Goal: Task Accomplishment & Management: Manage account settings

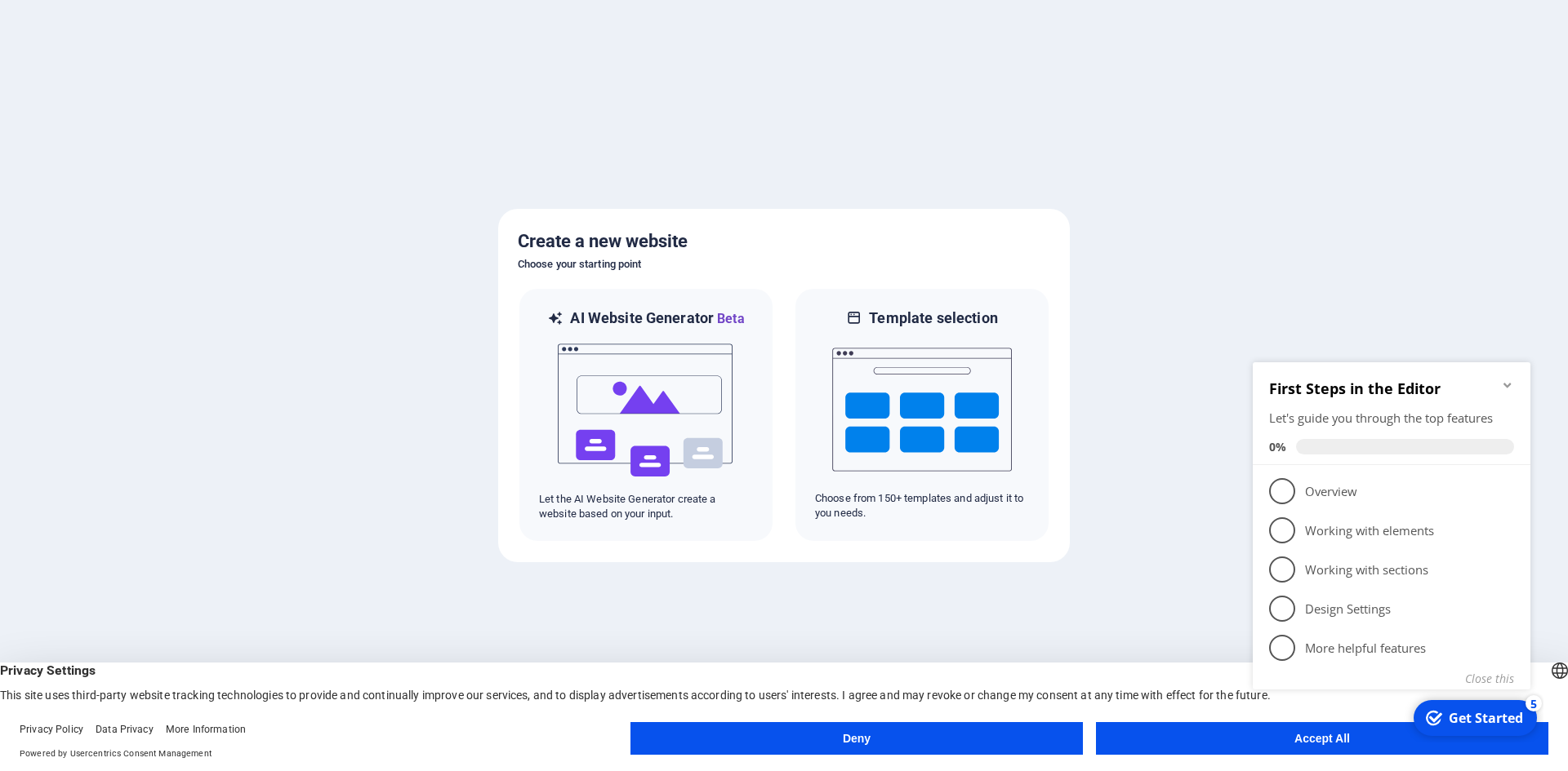
click at [1314, 743] on appcues-checklist "Contextual help checklist present on screen" at bounding box center [1395, 546] width 297 height 401
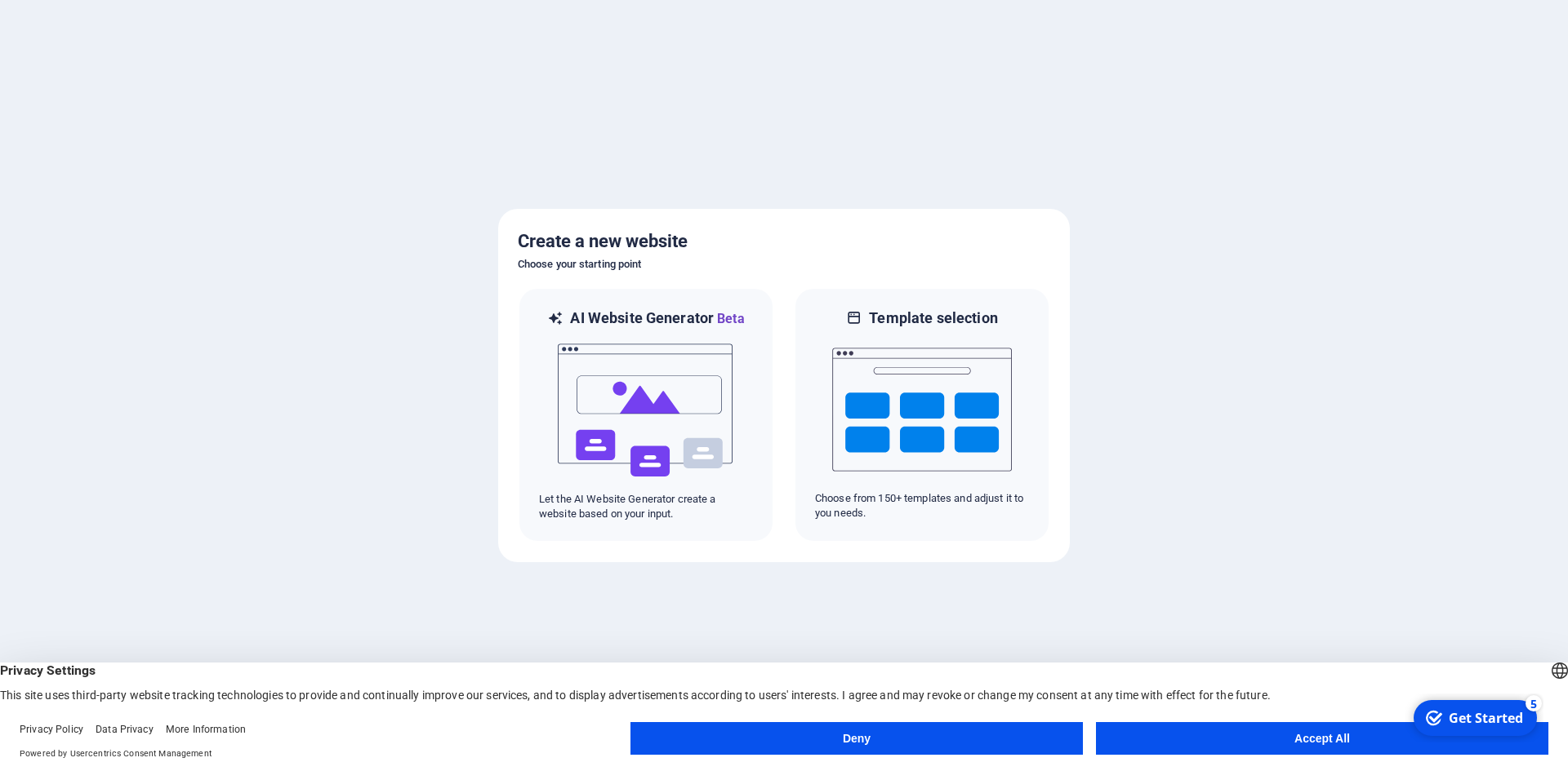
click at [1289, 736] on button "Accept All" at bounding box center [1322, 738] width 453 height 33
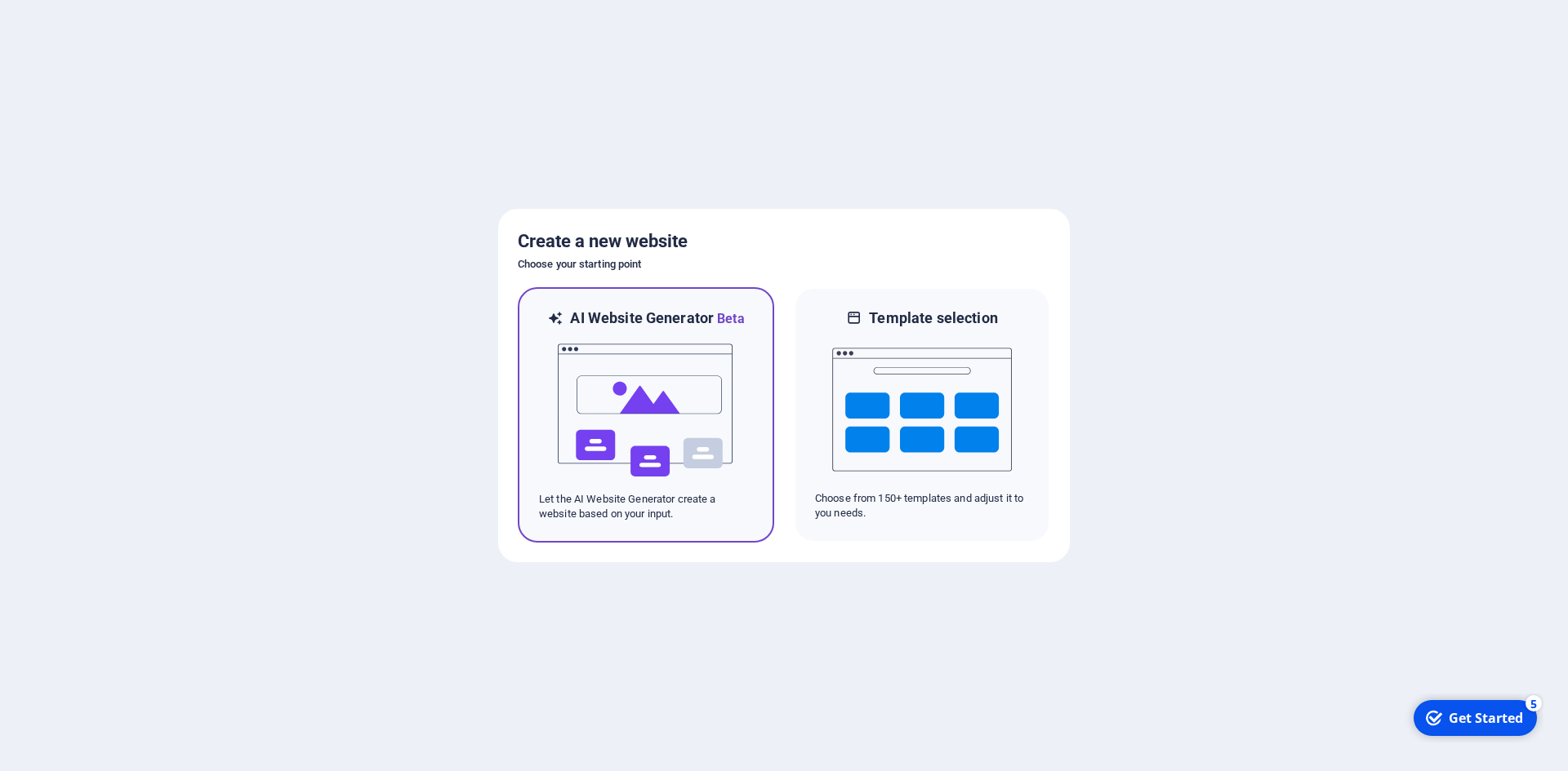
click at [646, 423] on img at bounding box center [646, 411] width 179 height 163
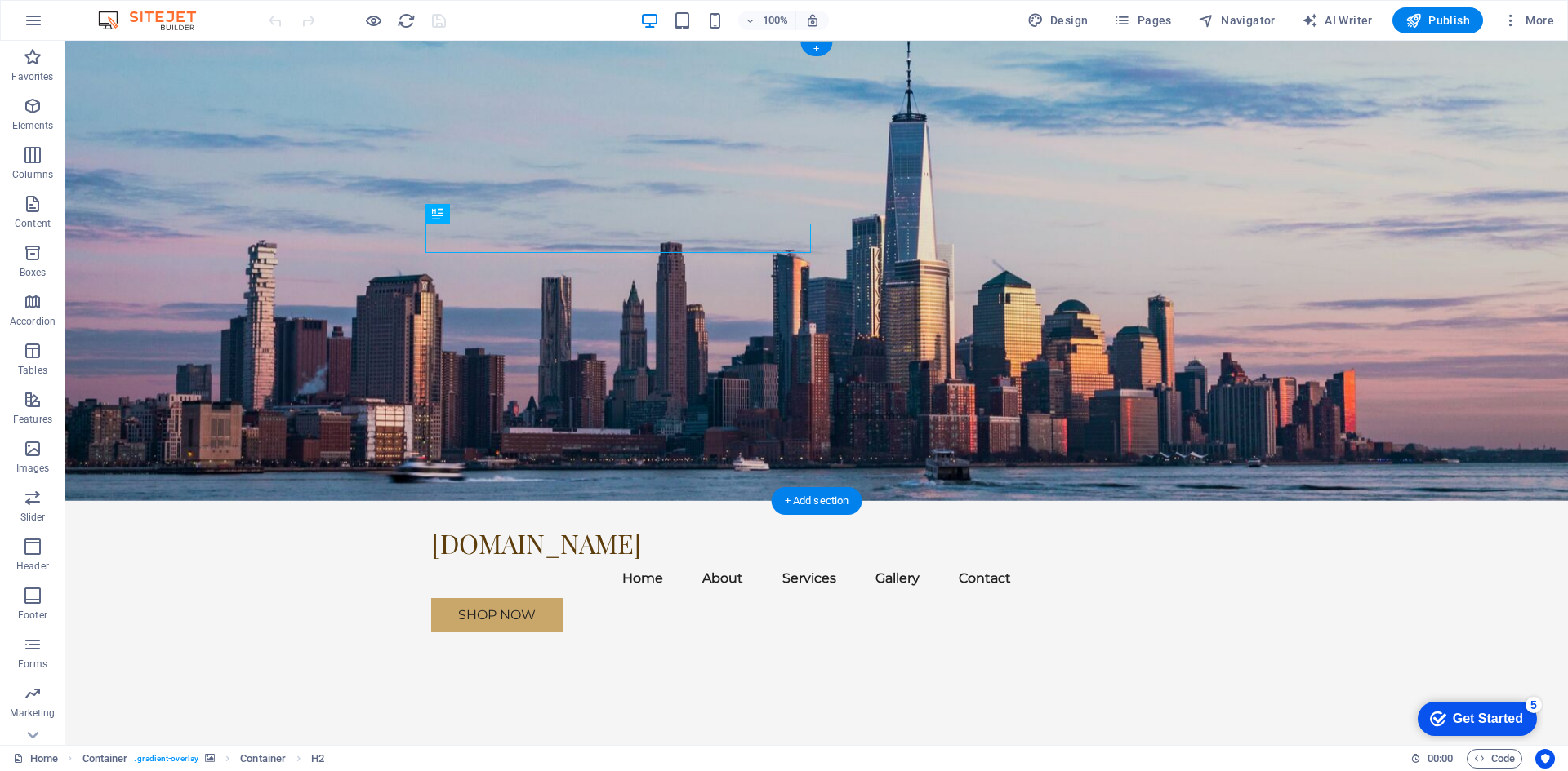
click at [1168, 337] on figure at bounding box center [817, 271] width 1503 height 460
click at [1038, 338] on figure at bounding box center [817, 271] width 1503 height 460
click at [1097, 323] on figure at bounding box center [817, 271] width 1503 height 460
click at [170, 52] on icon at bounding box center [170, 51] width 13 height 18
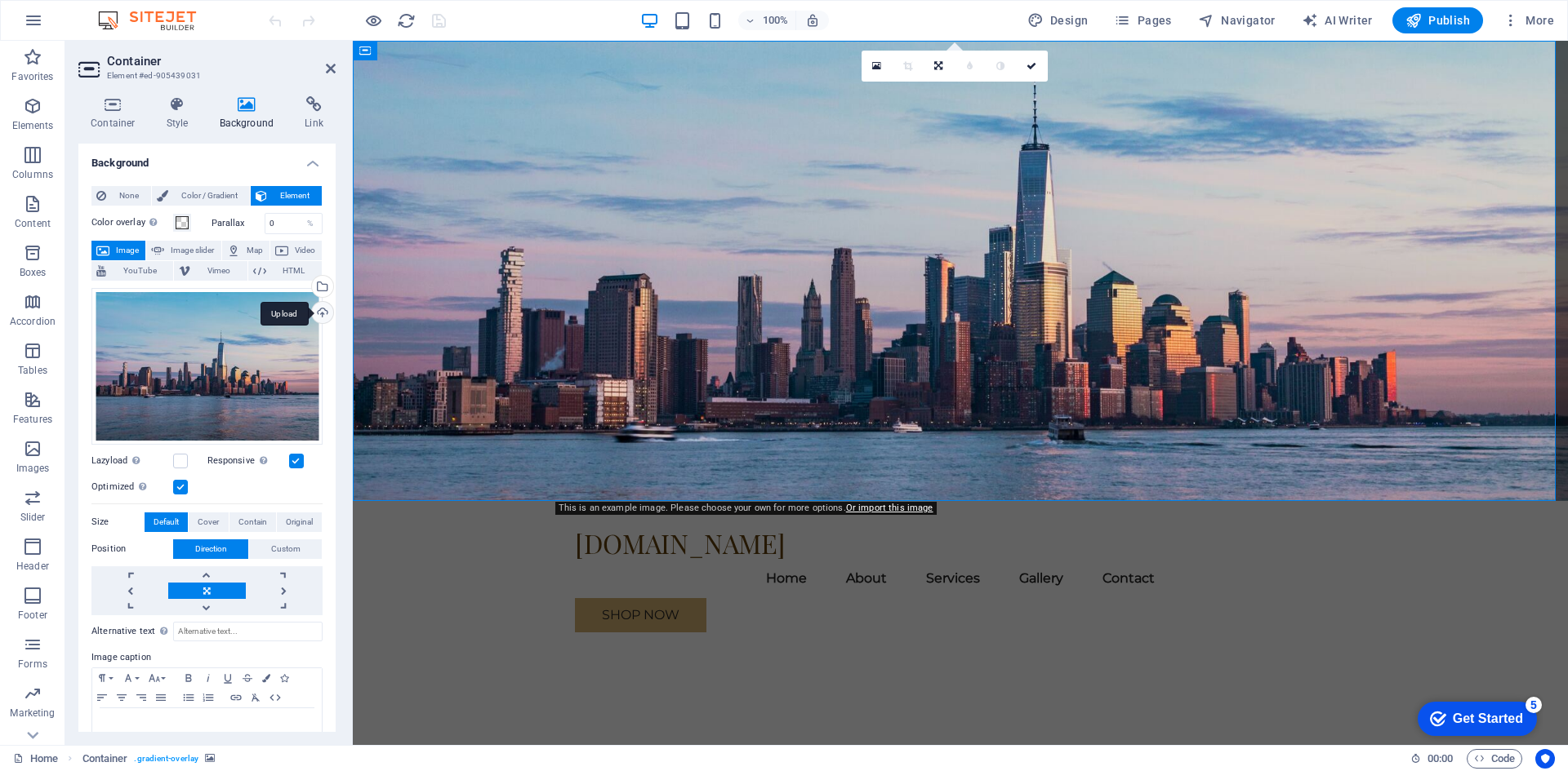
click at [320, 313] on div "Upload" at bounding box center [320, 313] width 24 height 24
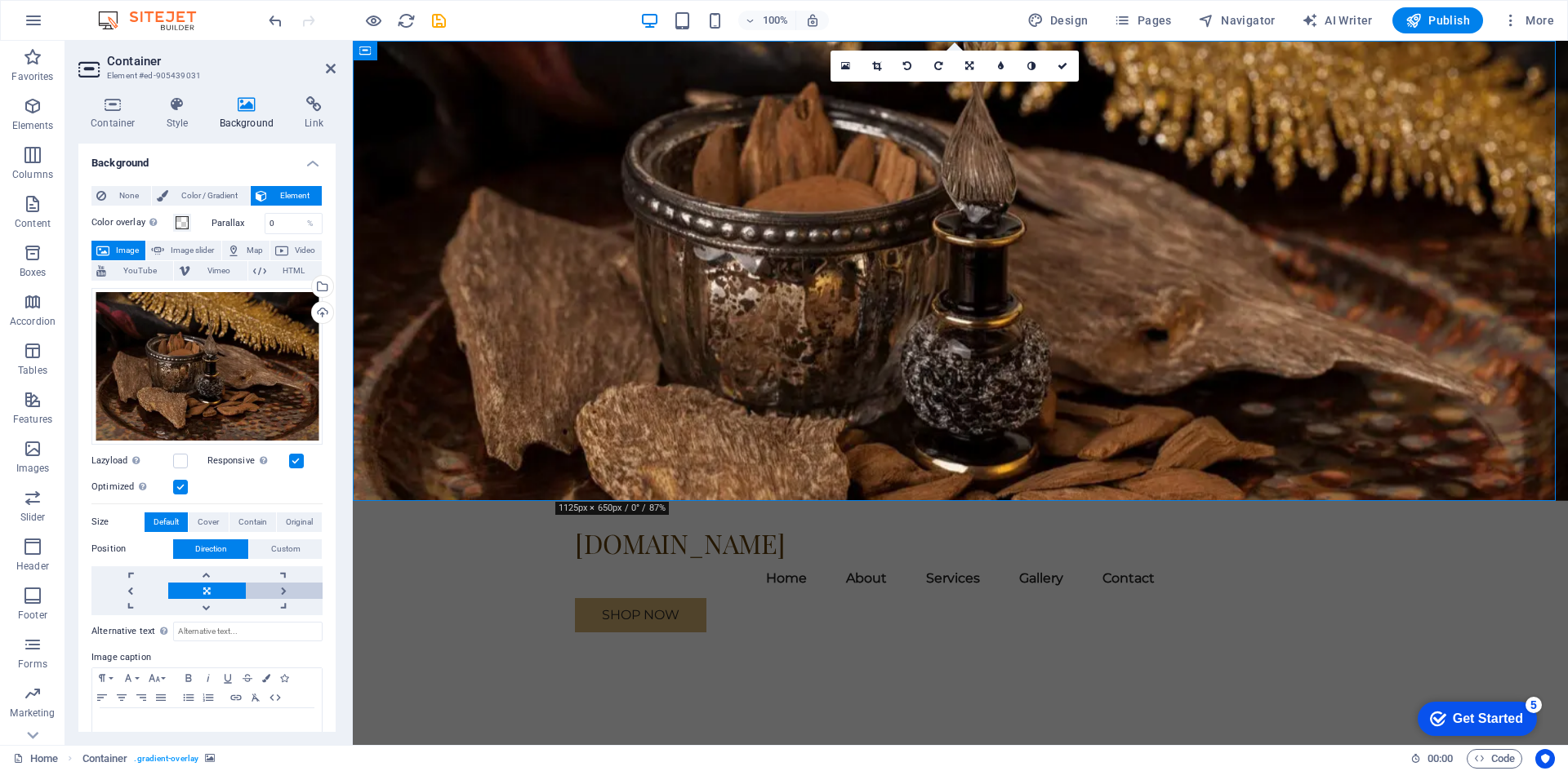
click at [282, 591] on link at bounding box center [284, 591] width 77 height 17
click at [281, 590] on link at bounding box center [284, 591] width 77 height 17
click at [289, 588] on link at bounding box center [284, 591] width 77 height 17
click at [317, 314] on div "Upload" at bounding box center [320, 313] width 24 height 24
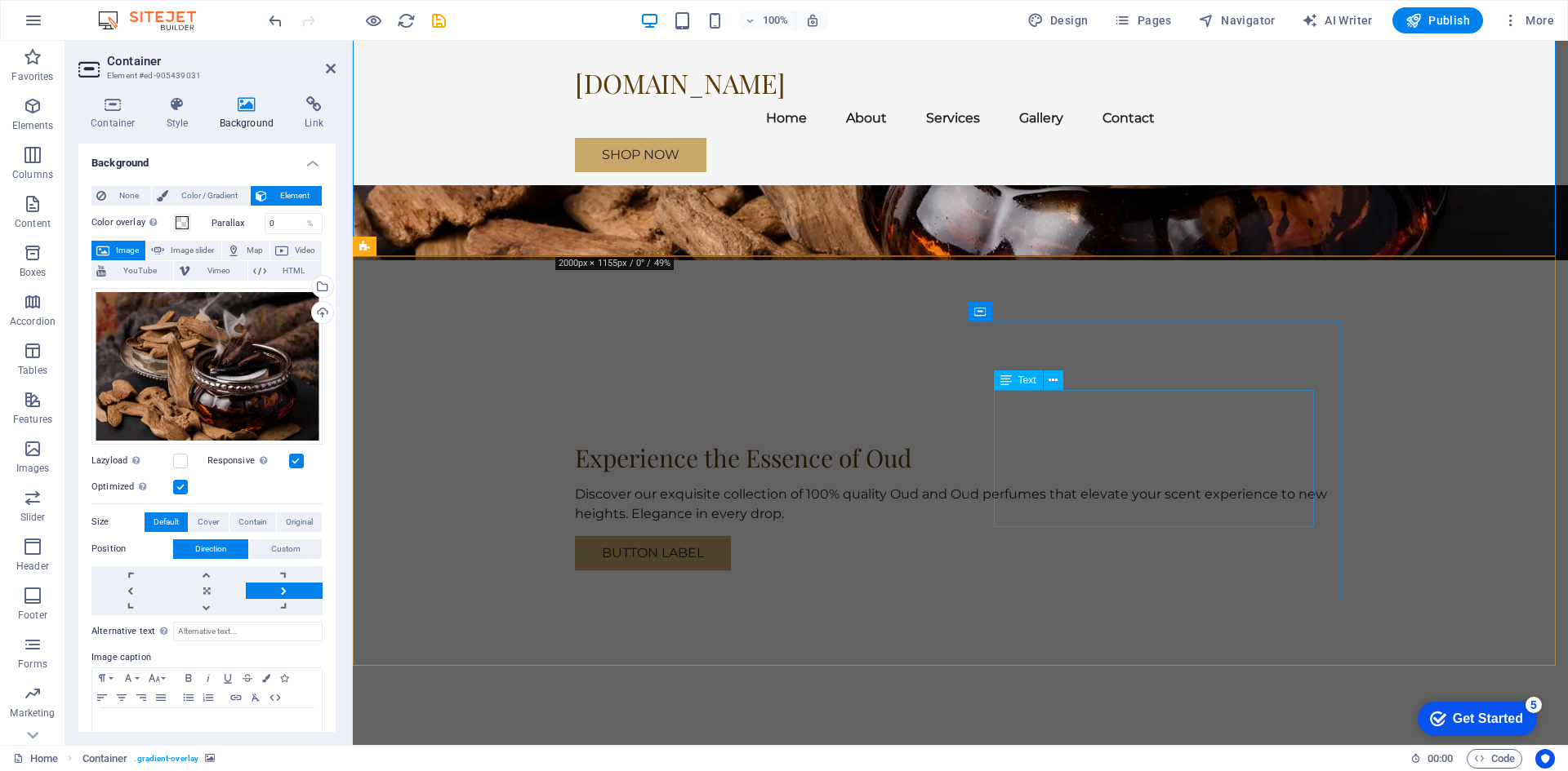
scroll to position [245, 0]
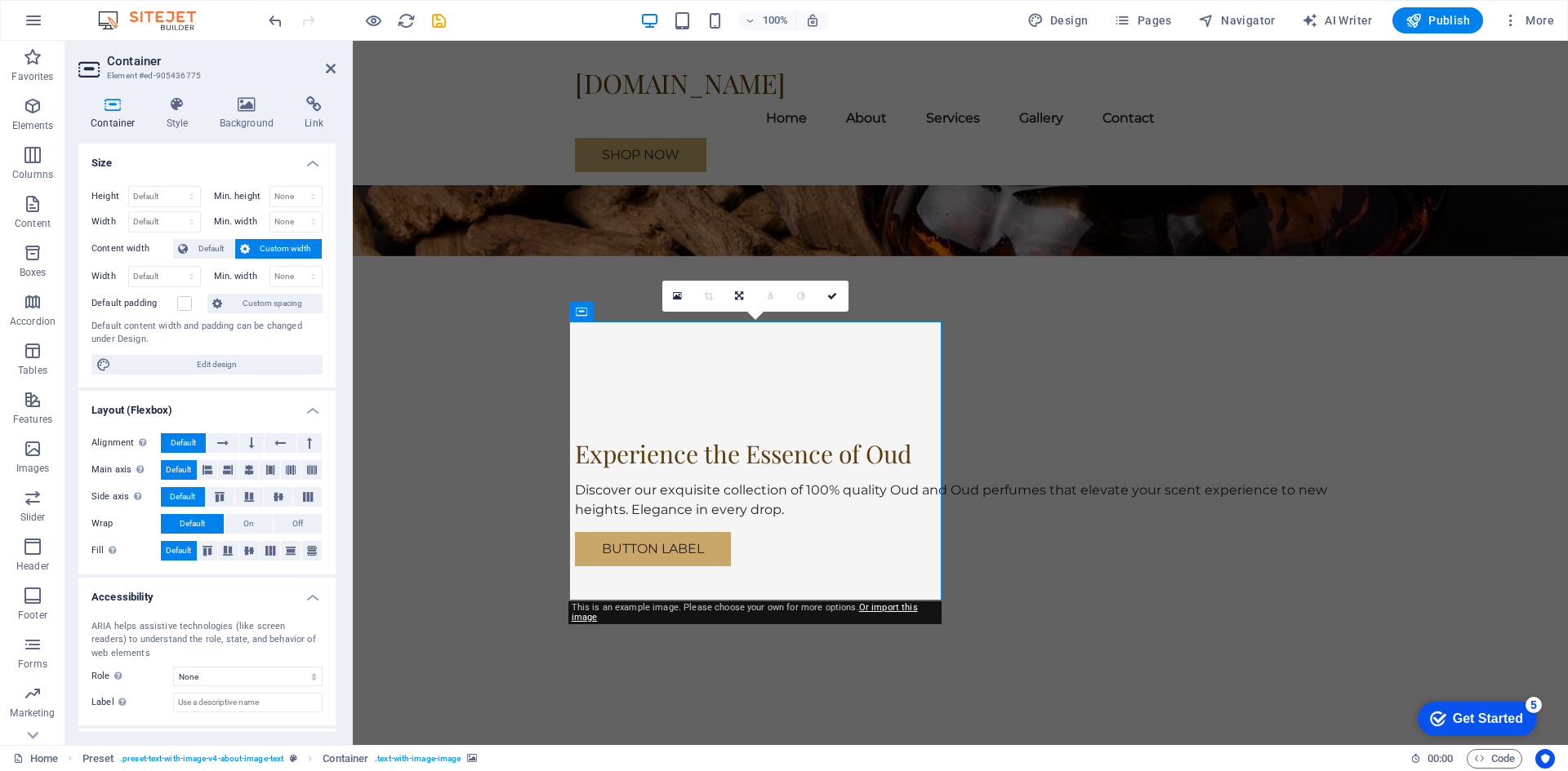
click at [674, 312] on div "0" at bounding box center [755, 296] width 186 height 31
click at [602, 313] on span "Container" at bounding box center [615, 312] width 43 height 10
click at [602, 313] on span "Container" at bounding box center [615, 312] width 43 height 10
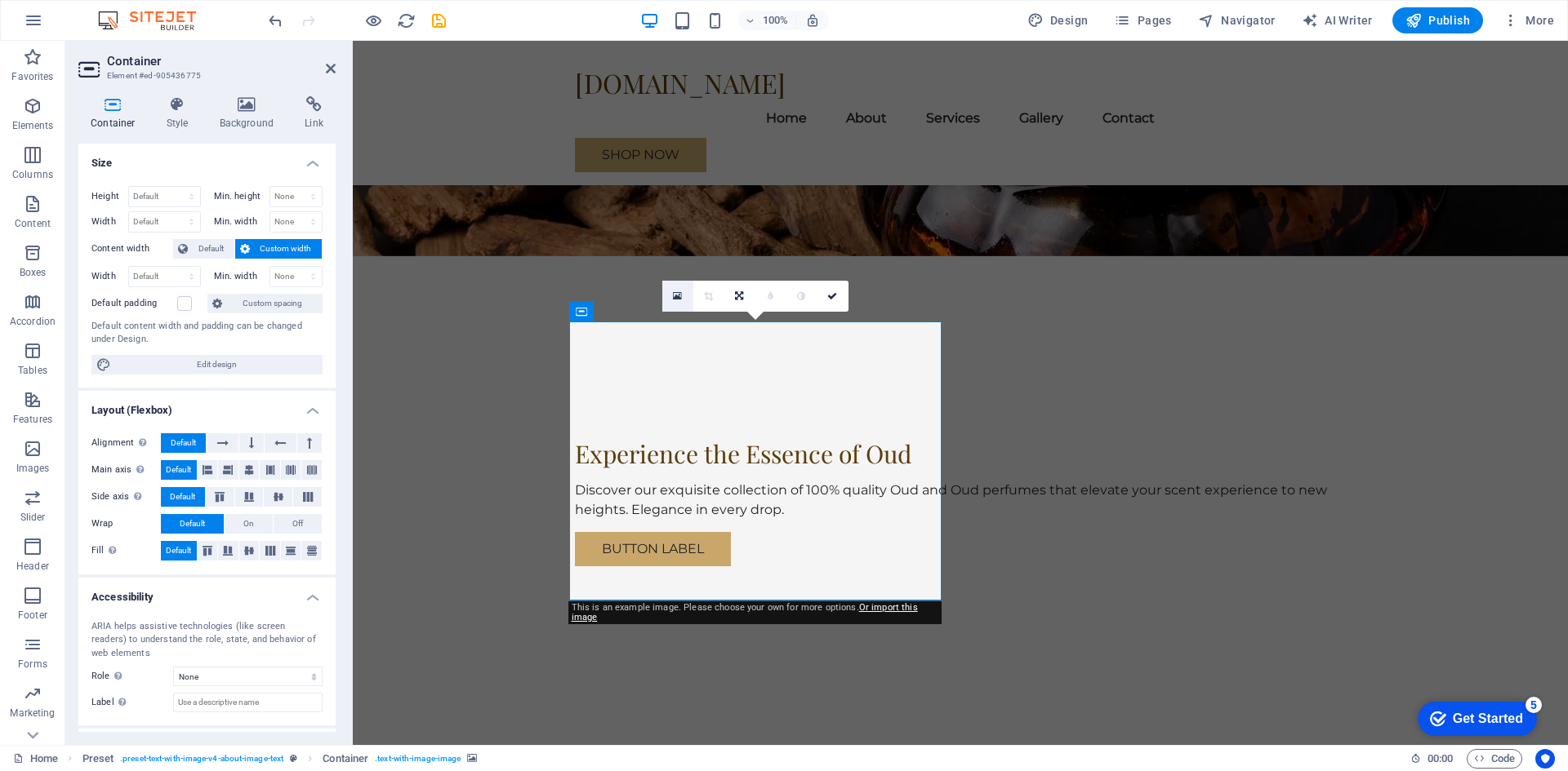
click at [675, 298] on icon at bounding box center [677, 297] width 9 height 12
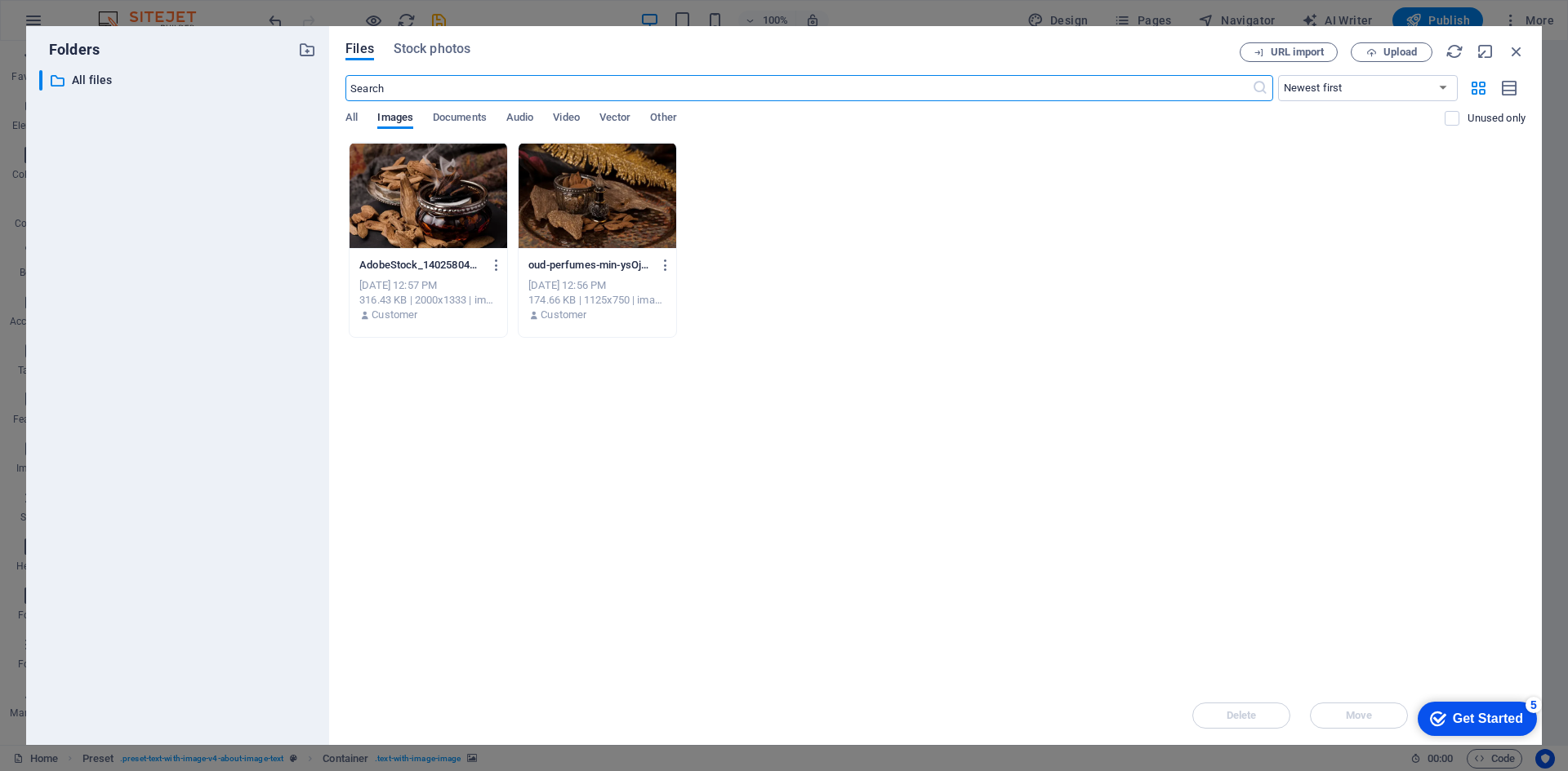
click at [590, 211] on div at bounding box center [597, 195] width 158 height 106
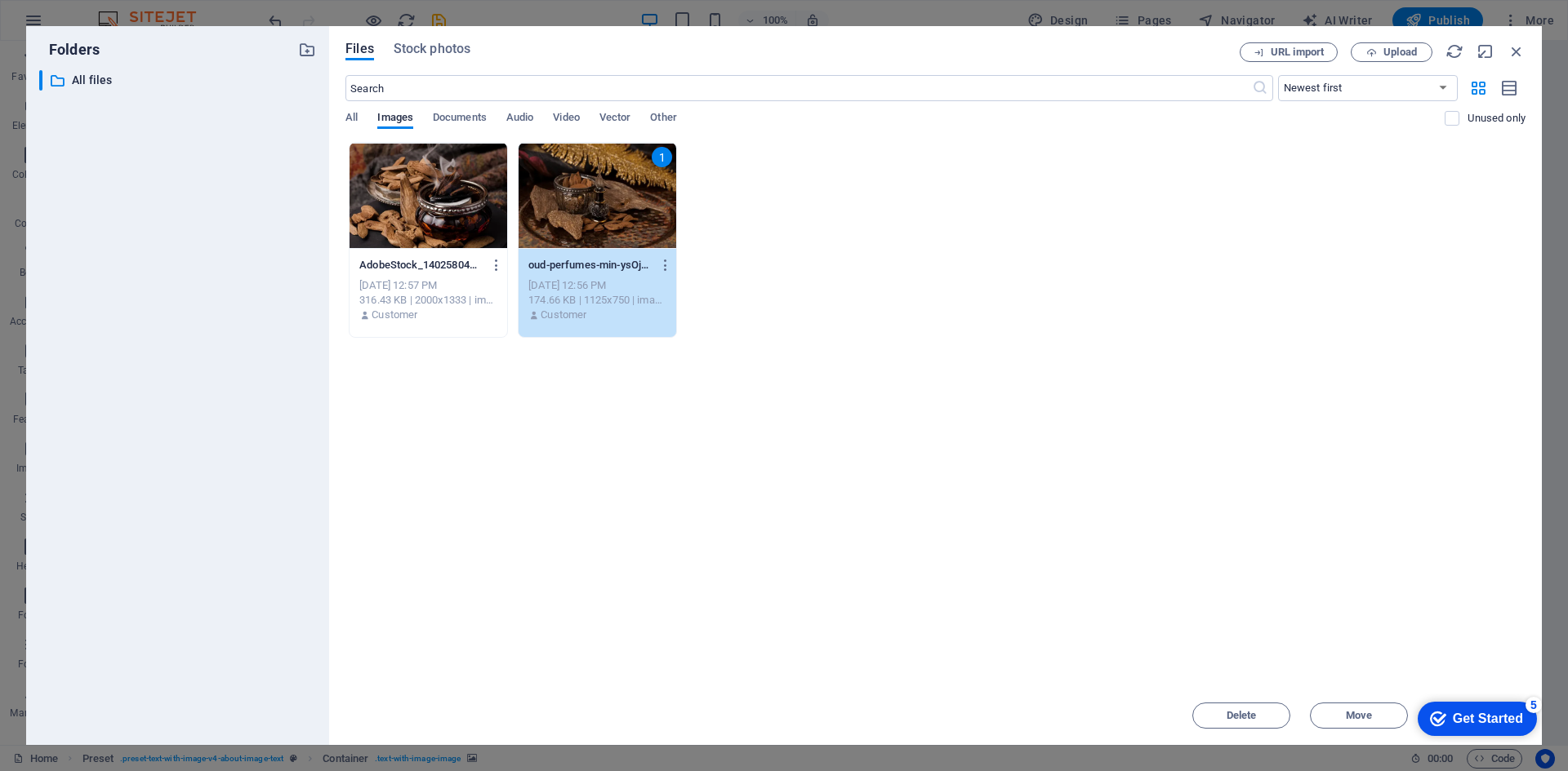
click at [1457, 718] on div "Get Started" at bounding box center [1488, 719] width 70 height 15
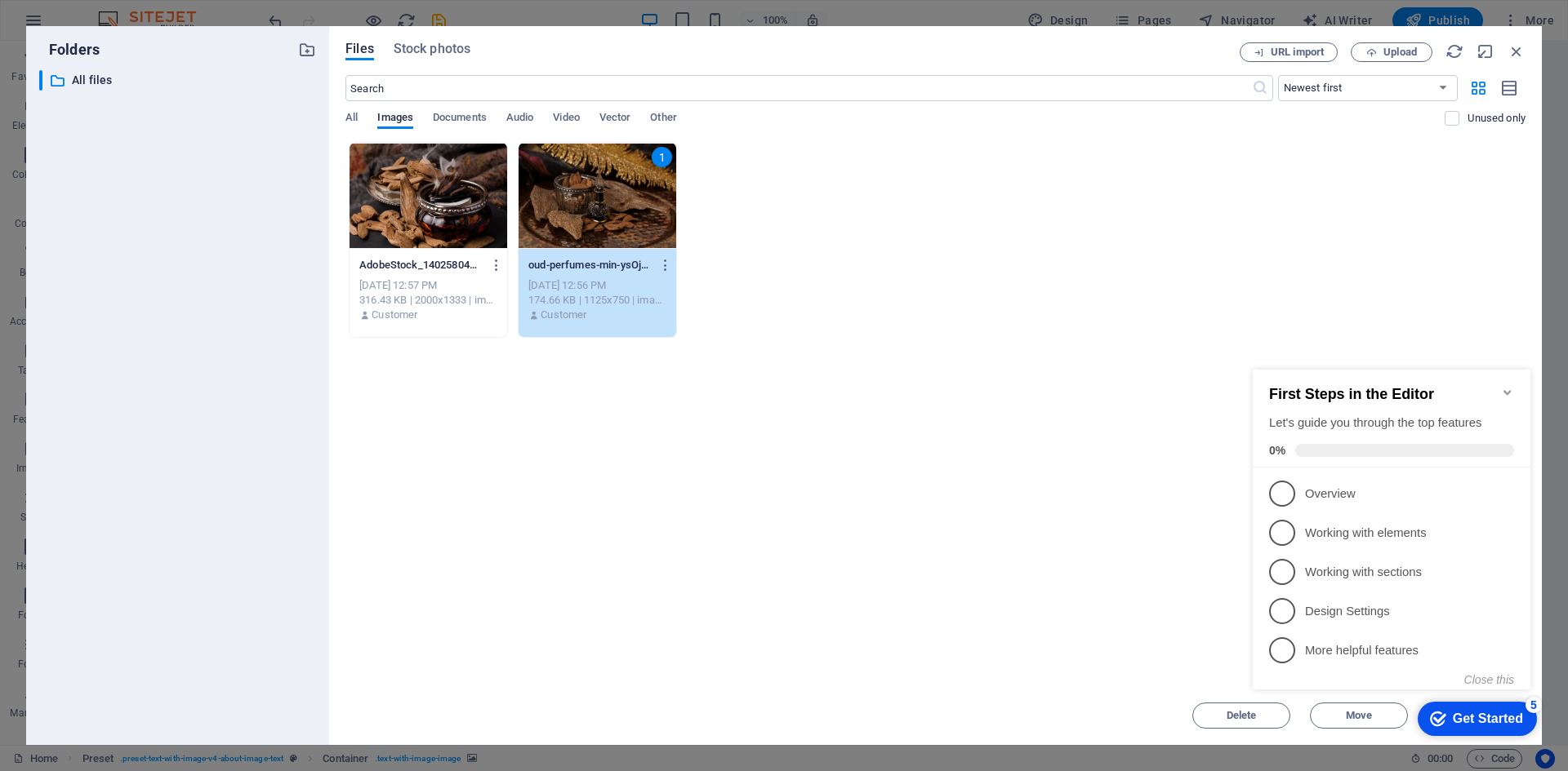
click at [1194, 492] on div "Drop files here to upload them instantly AdobeStock_140258049-hysXGUnlhkDDrodv_…" at bounding box center [935, 413] width 1180 height 544
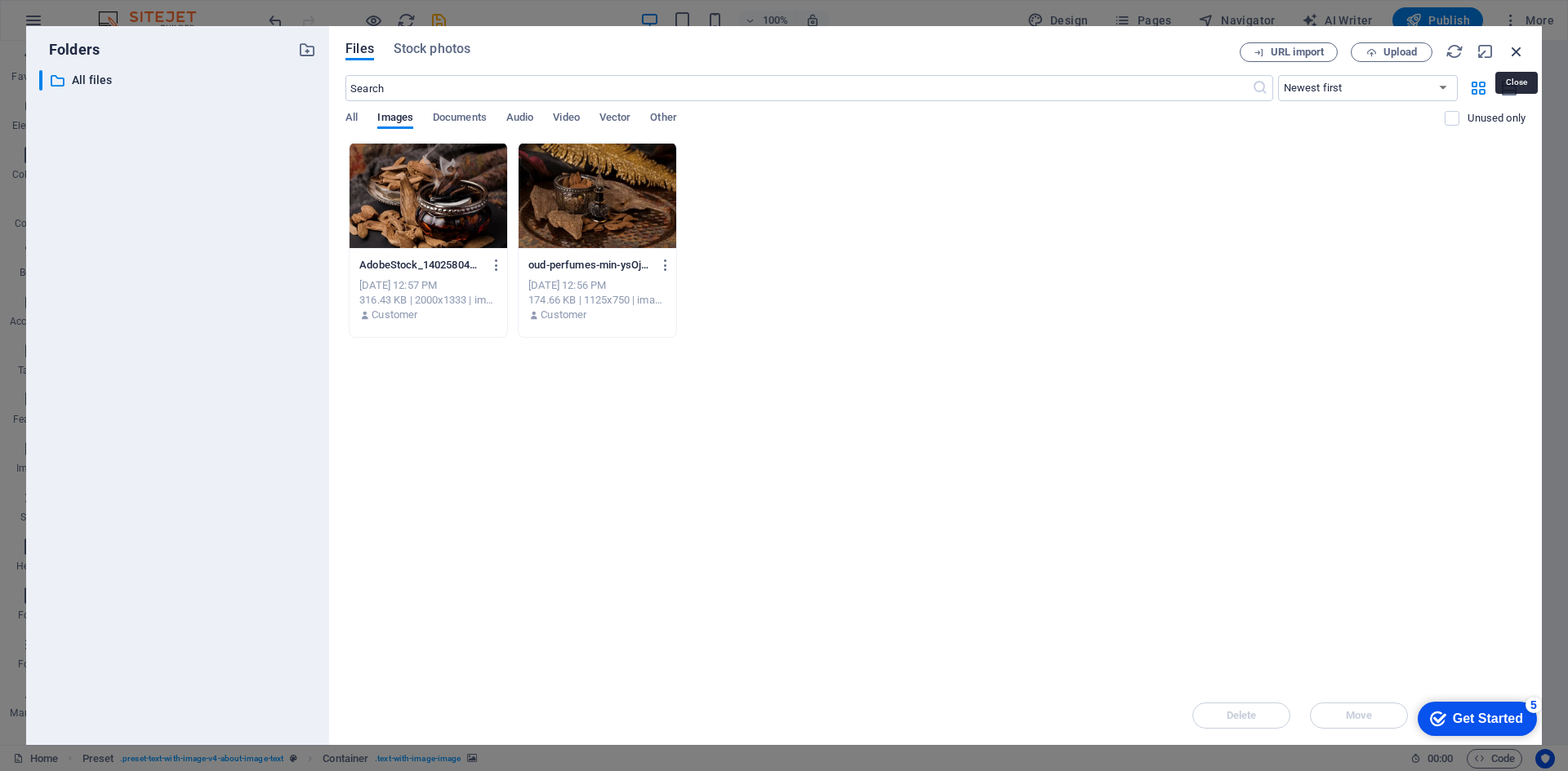
click at [1515, 53] on icon "button" at bounding box center [1517, 52] width 18 height 18
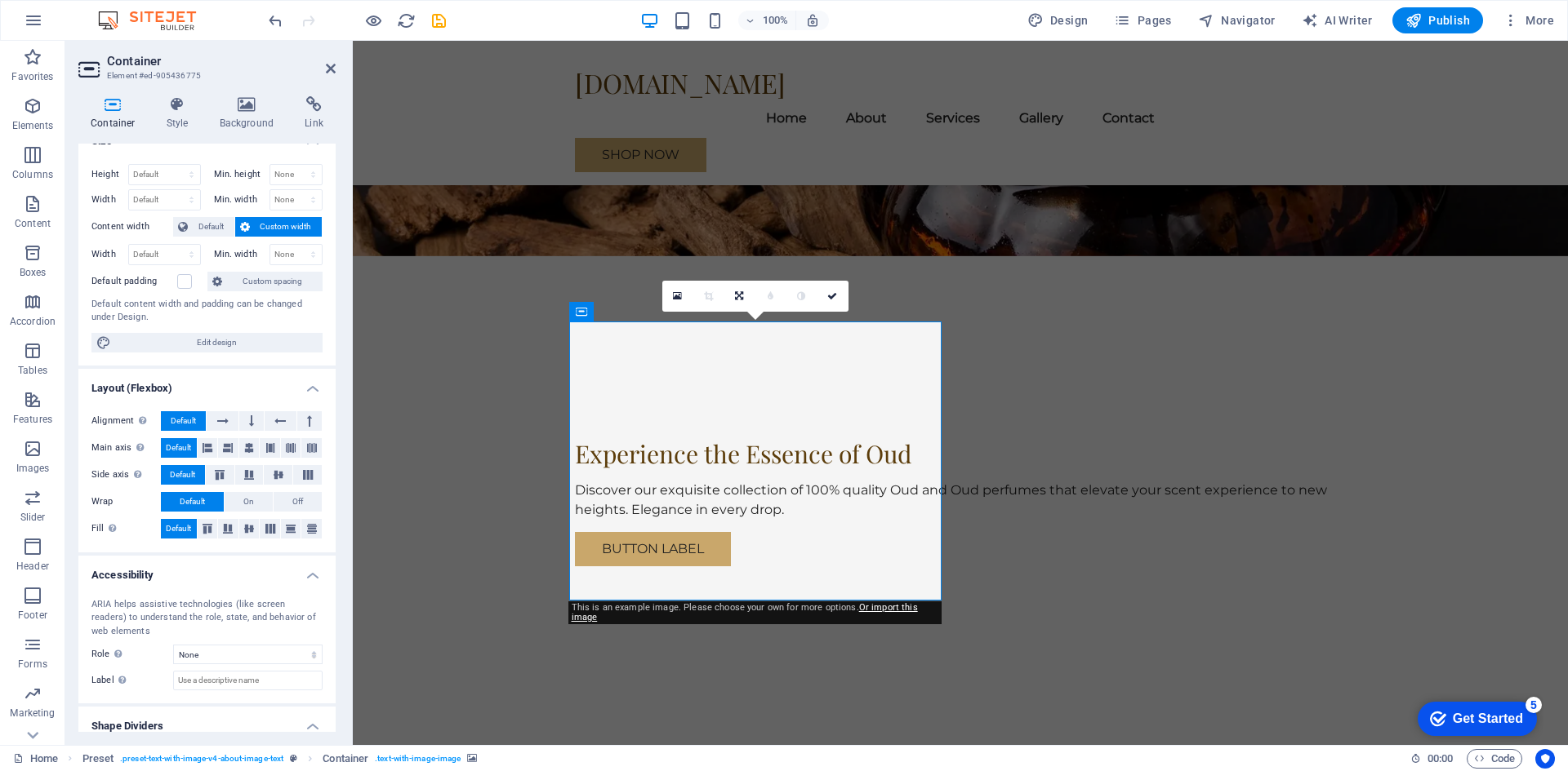
scroll to position [0, 0]
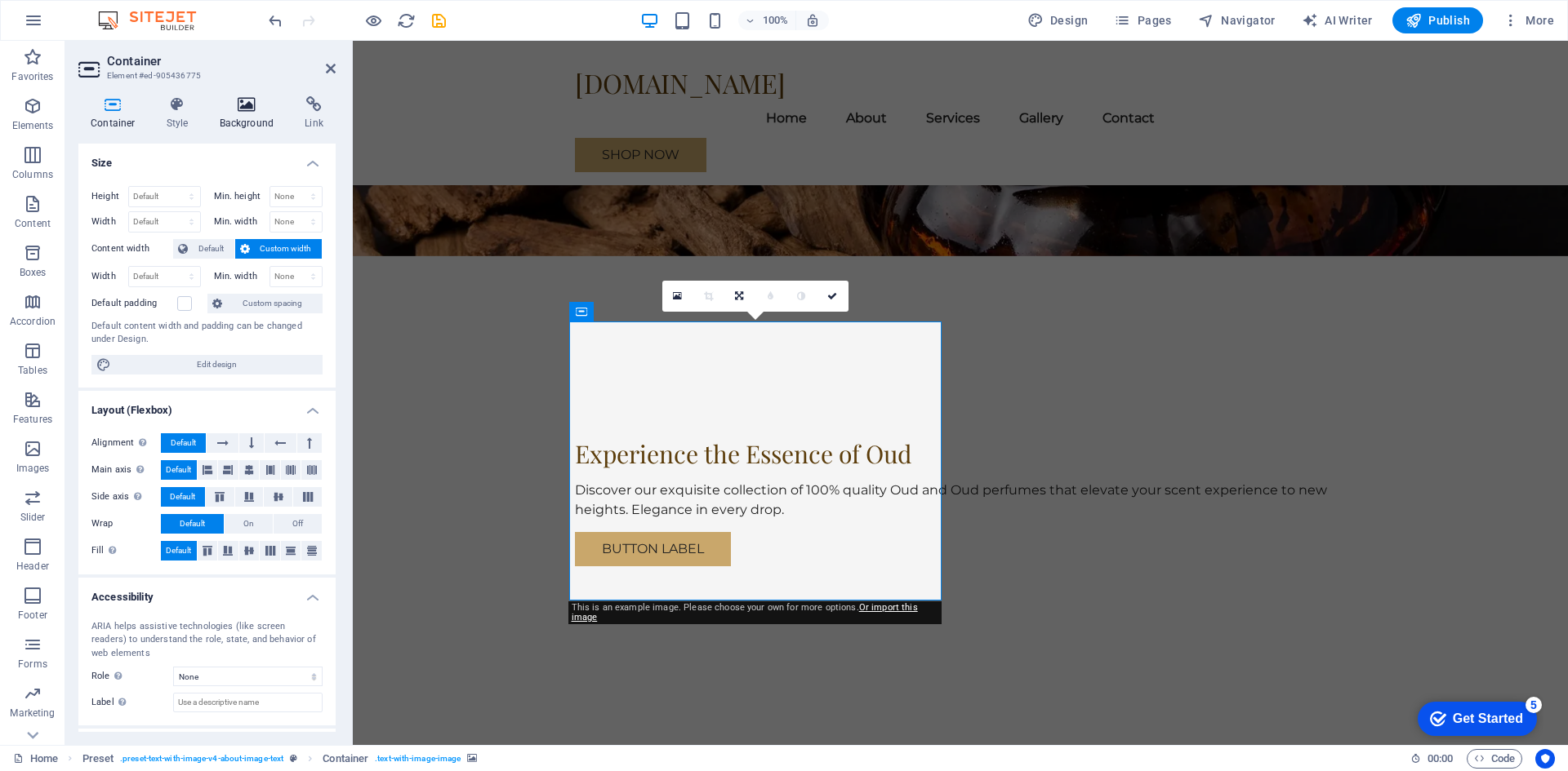
click at [252, 103] on icon at bounding box center [247, 105] width 79 height 17
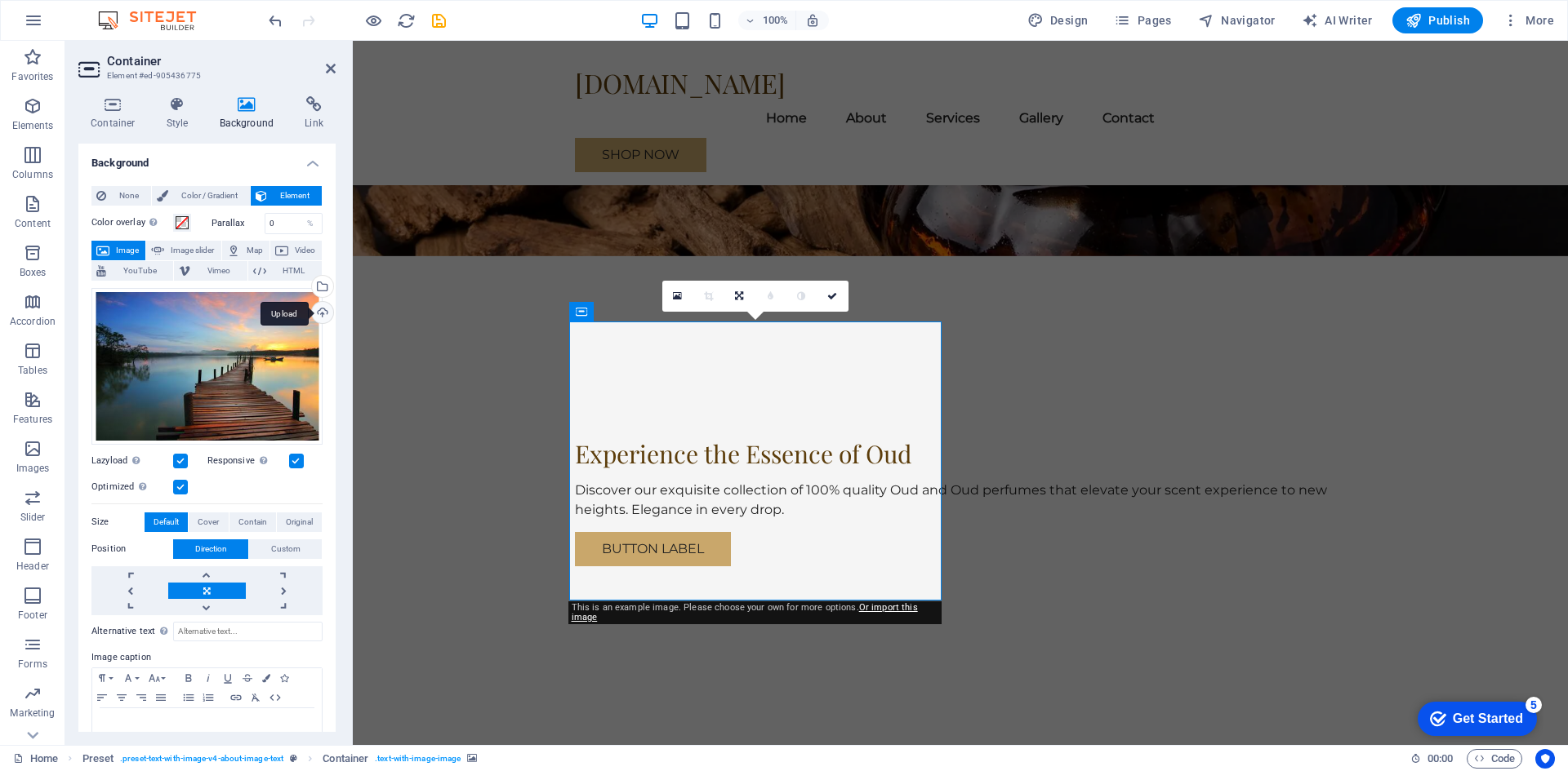
click at [318, 313] on div "Upload" at bounding box center [320, 313] width 24 height 24
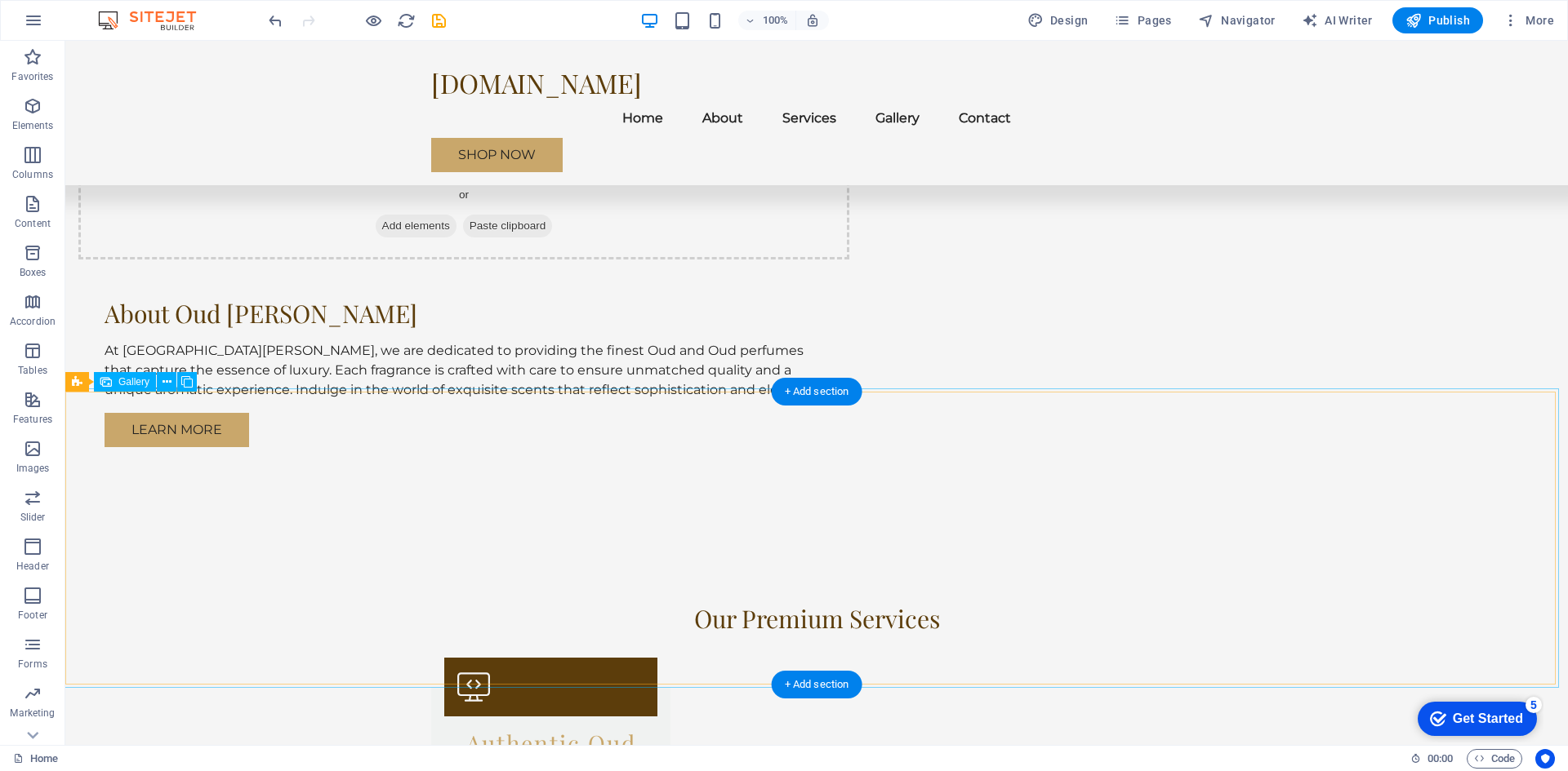
scroll to position [1224, 0]
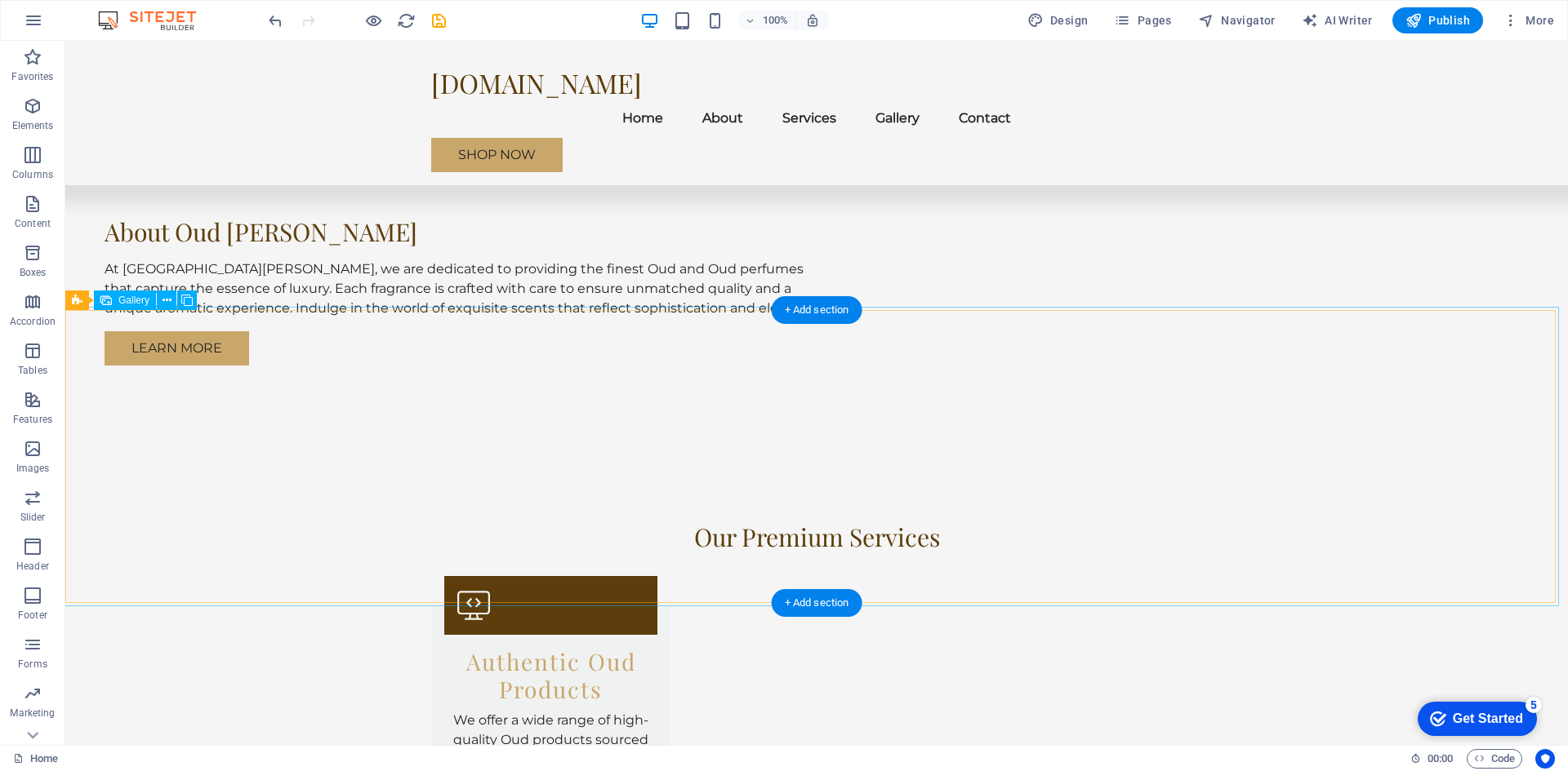
click at [131, 303] on span "Gallery" at bounding box center [133, 300] width 31 height 10
click at [131, 303] on span "Gallery" at bounding box center [133, 300] width 31 height 10
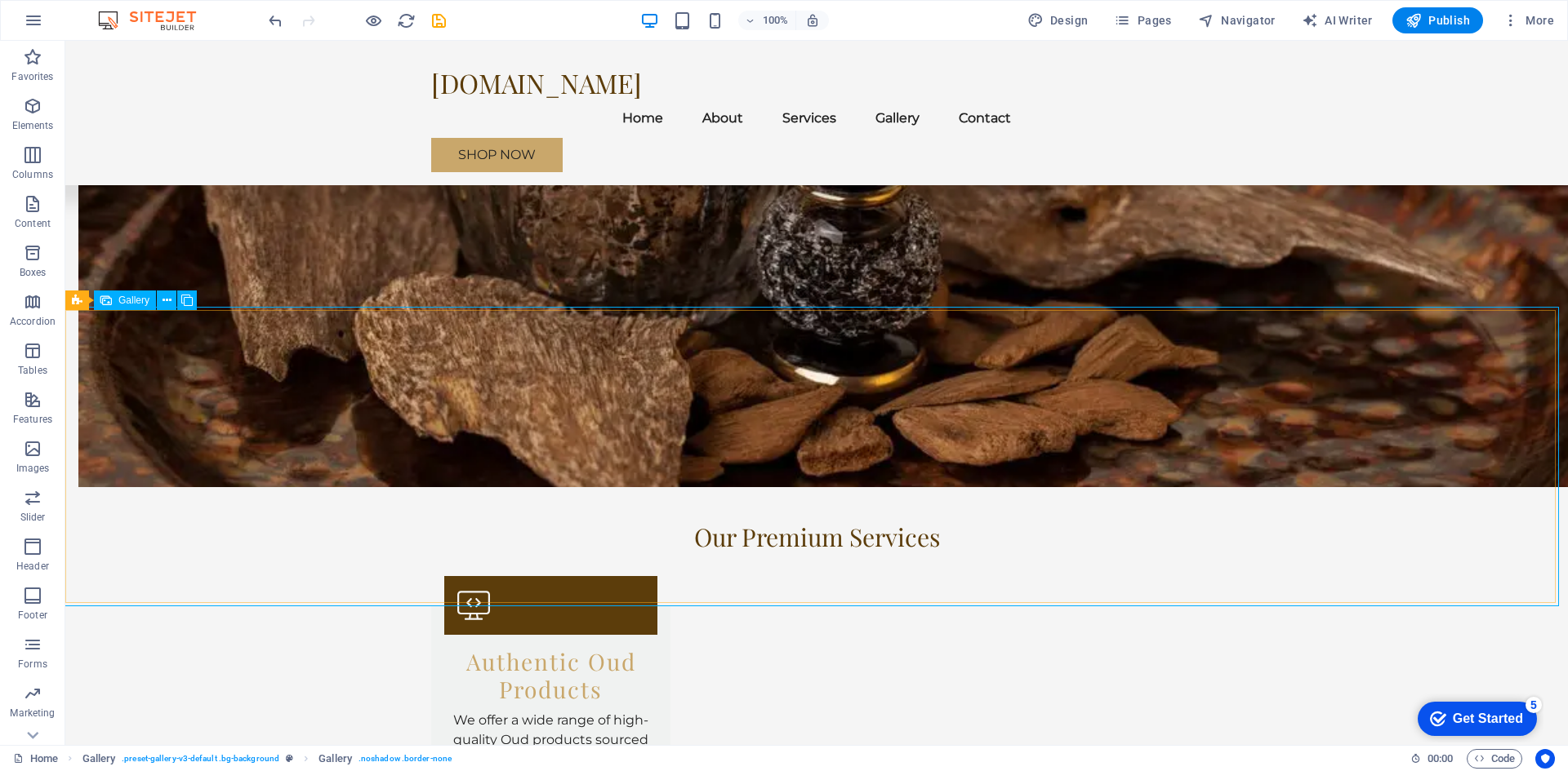
select select "px"
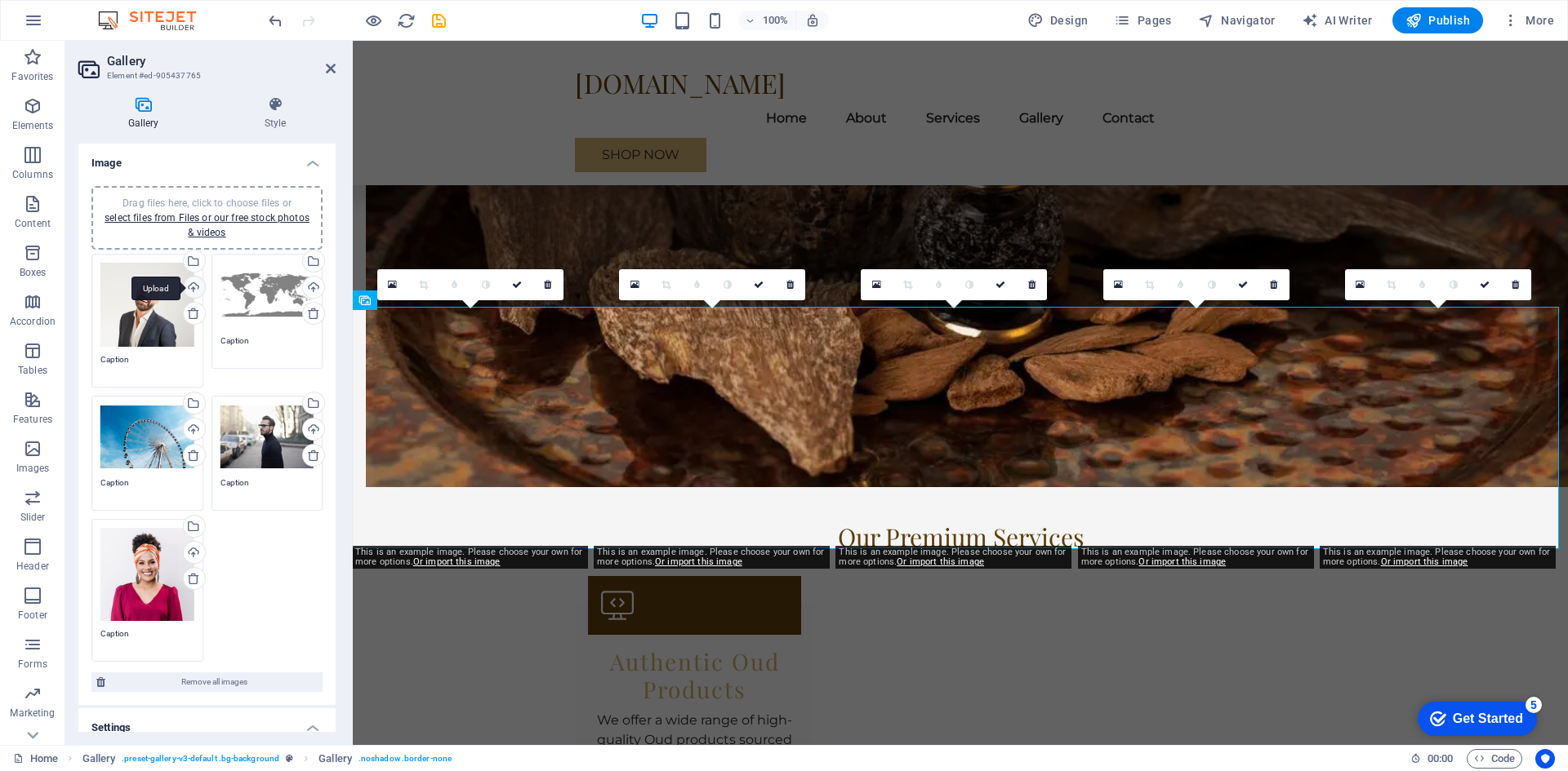
click at [192, 290] on div "Upload" at bounding box center [192, 288] width 24 height 24
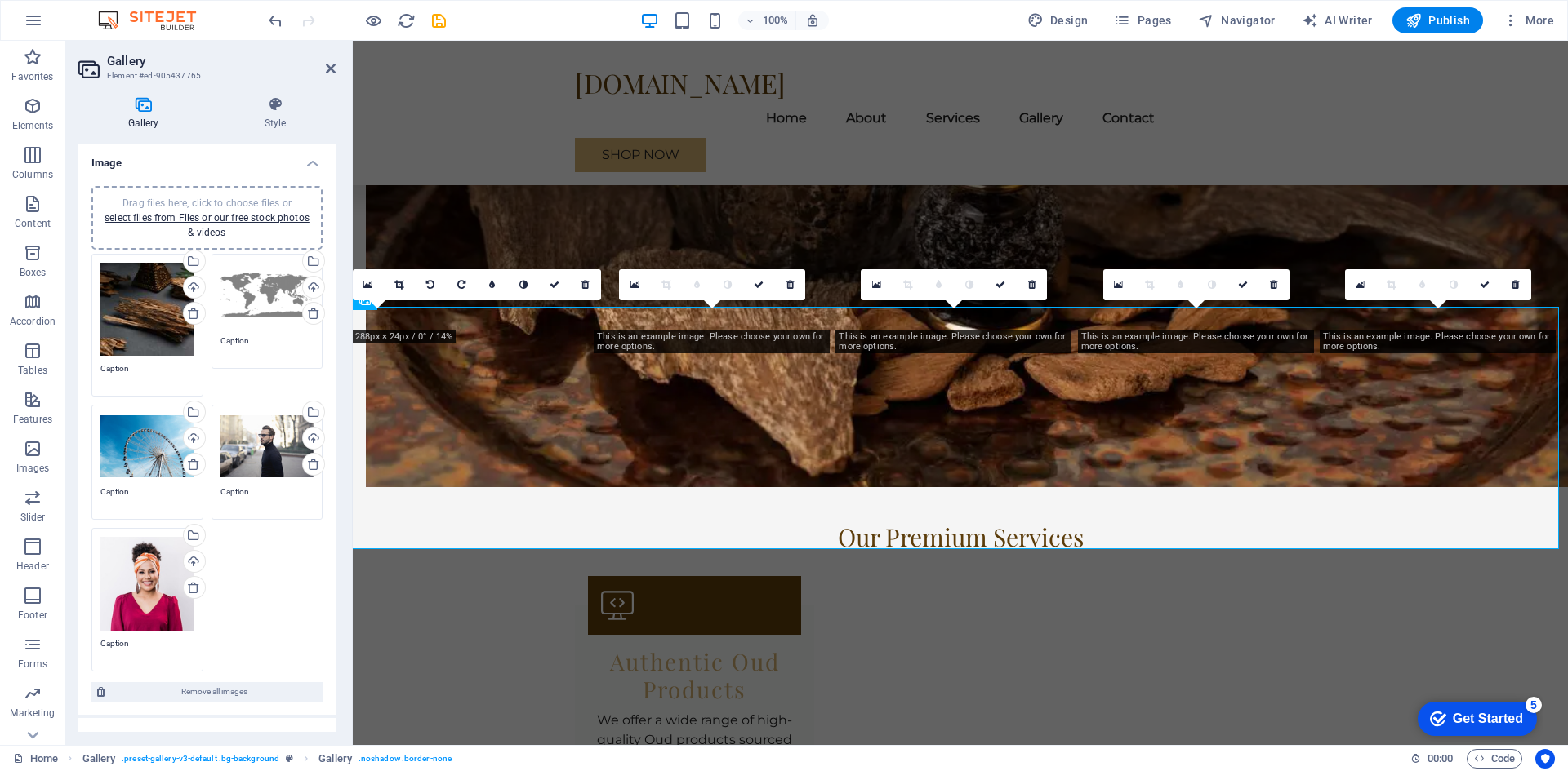
click at [144, 453] on div "Drag files here, click to choose files or select files from Files or our free s…" at bounding box center [147, 446] width 94 height 65
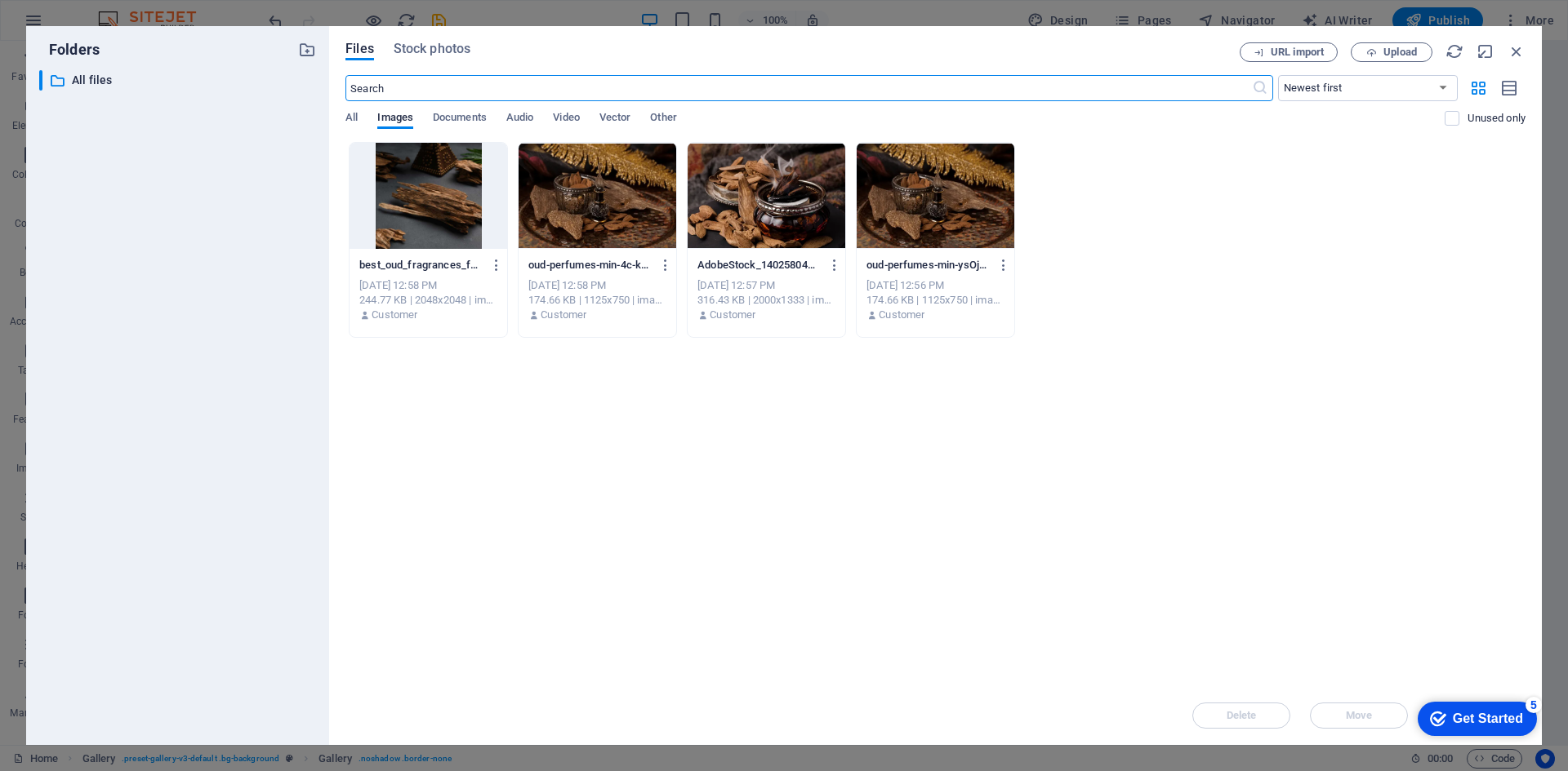
click at [787, 203] on div at bounding box center [766, 195] width 158 height 106
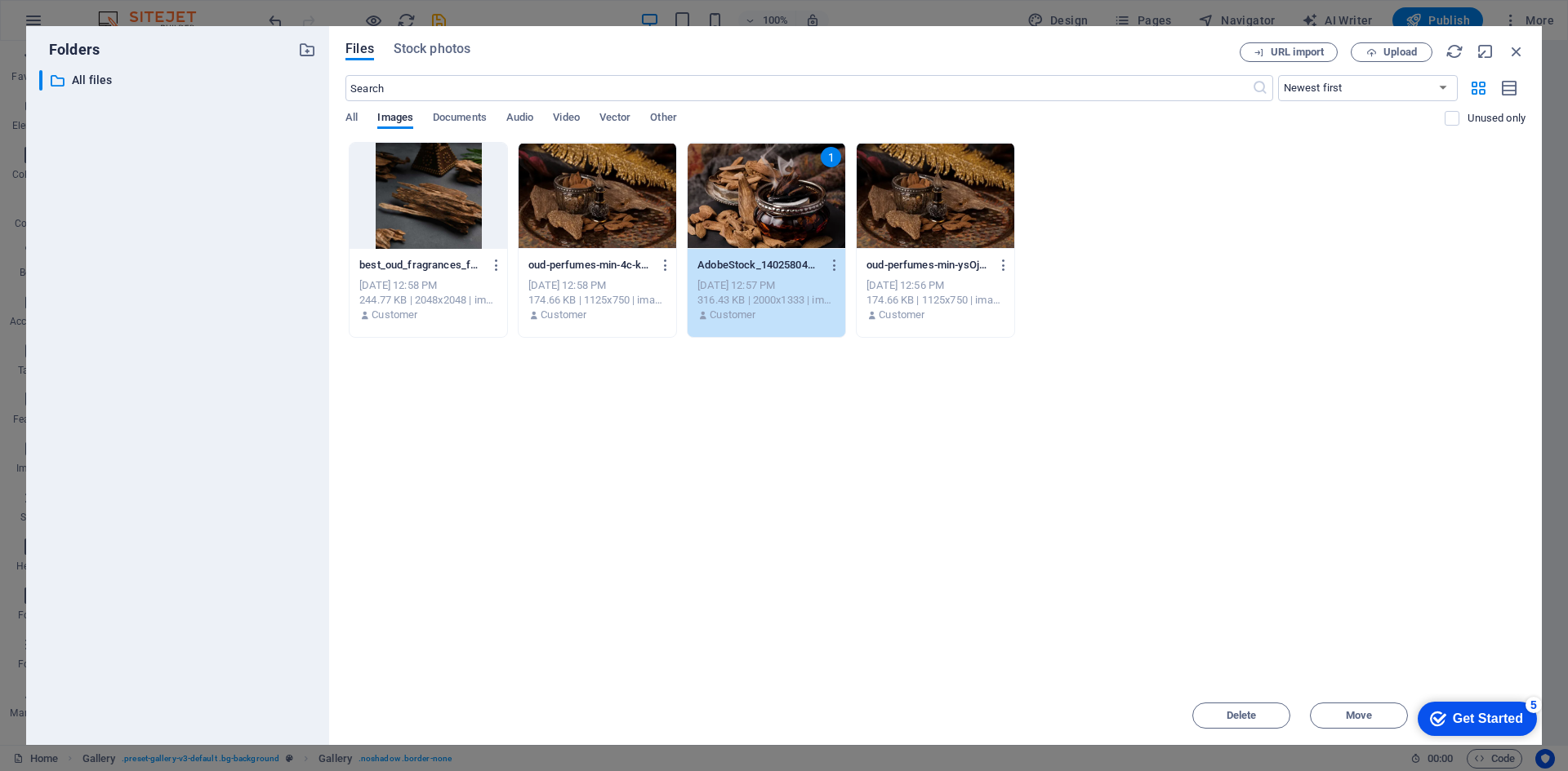
click at [745, 197] on div "1" at bounding box center [766, 195] width 158 height 106
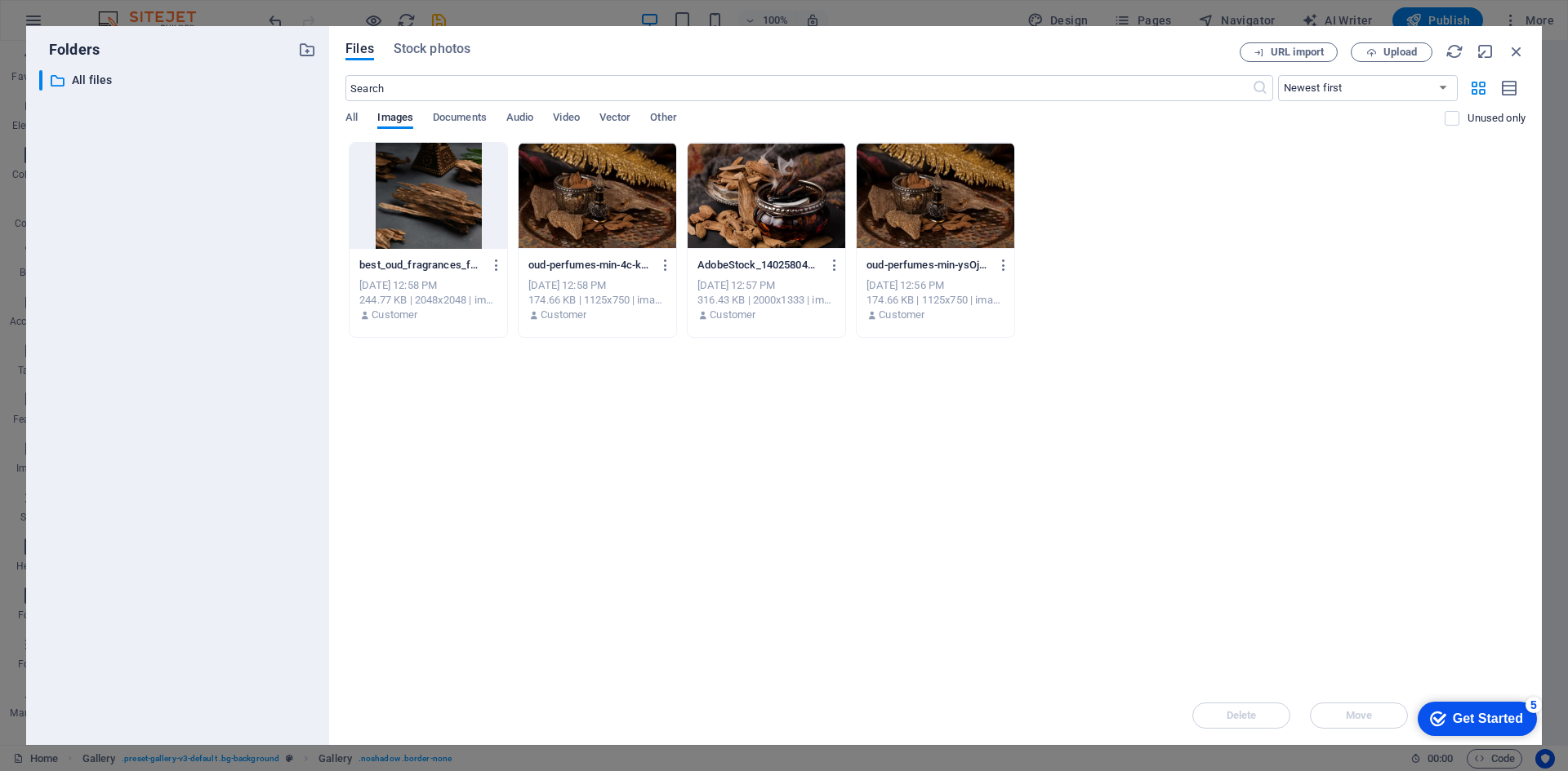
click at [745, 197] on div at bounding box center [766, 195] width 158 height 106
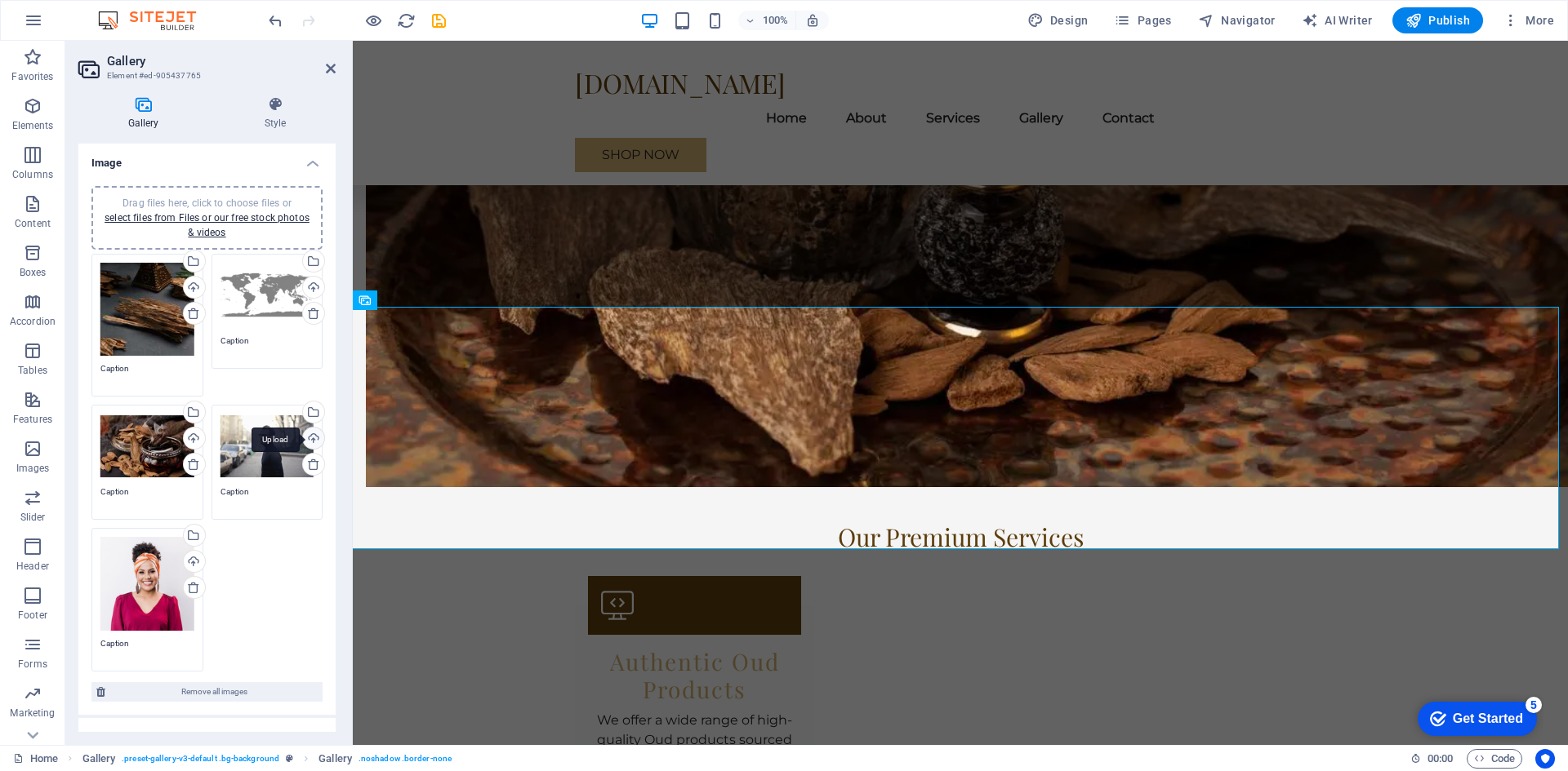
click at [307, 438] on div "Upload" at bounding box center [311, 439] width 24 height 24
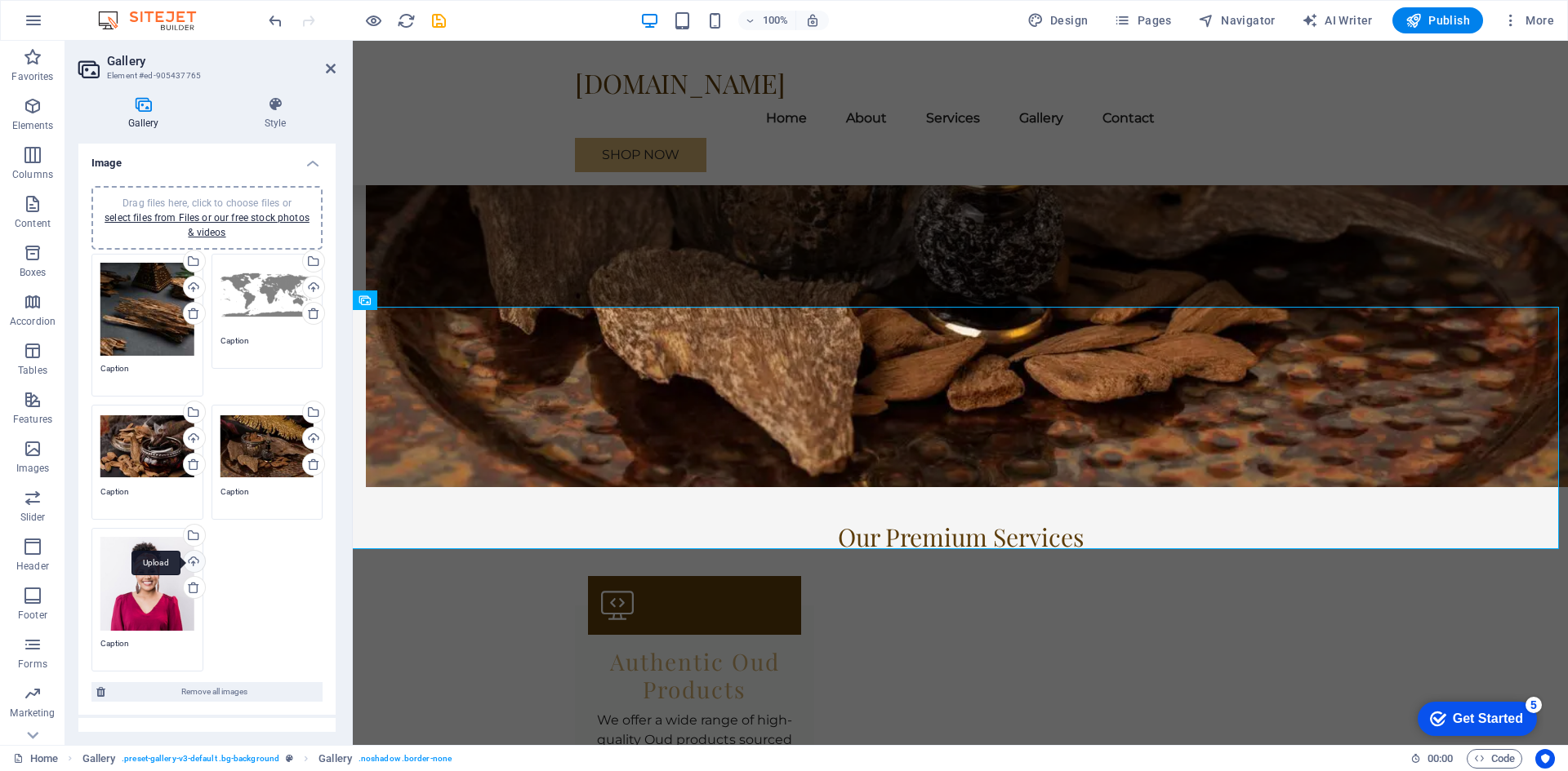
click at [193, 558] on div "Upload" at bounding box center [192, 563] width 24 height 24
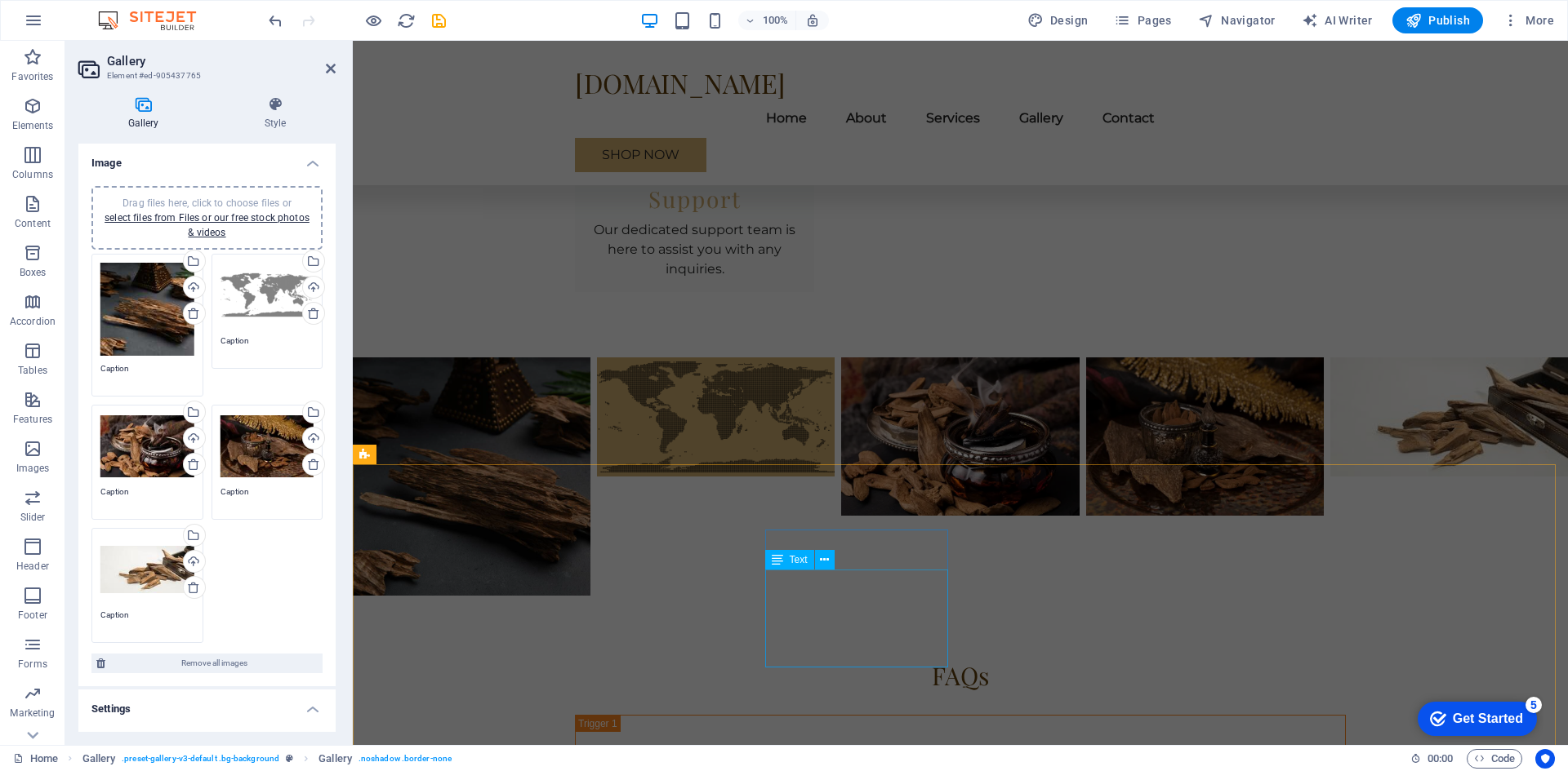
scroll to position [2696, 0]
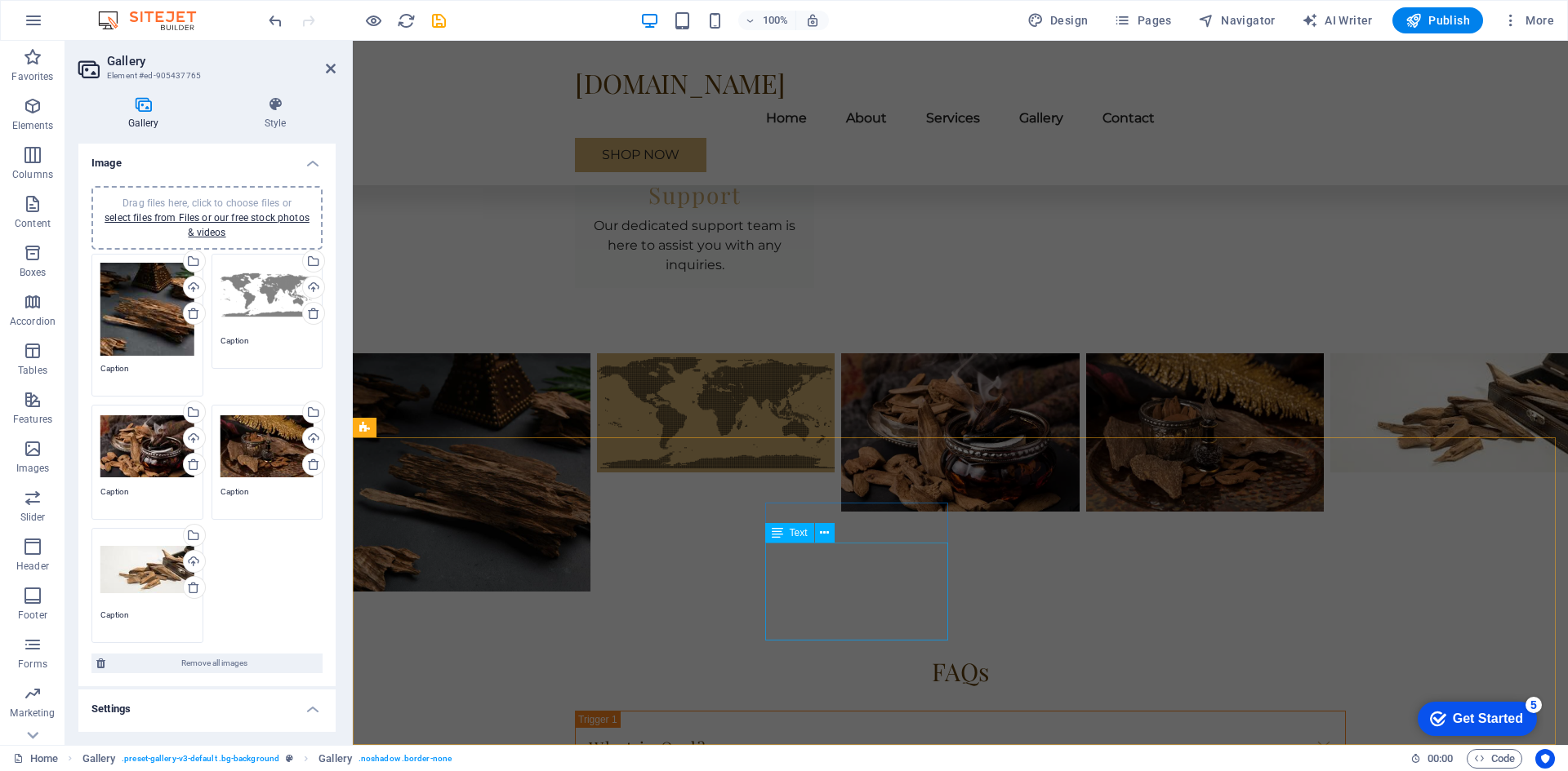
drag, startPoint x: 768, startPoint y: 553, endPoint x: 872, endPoint y: 556, distance: 104.0
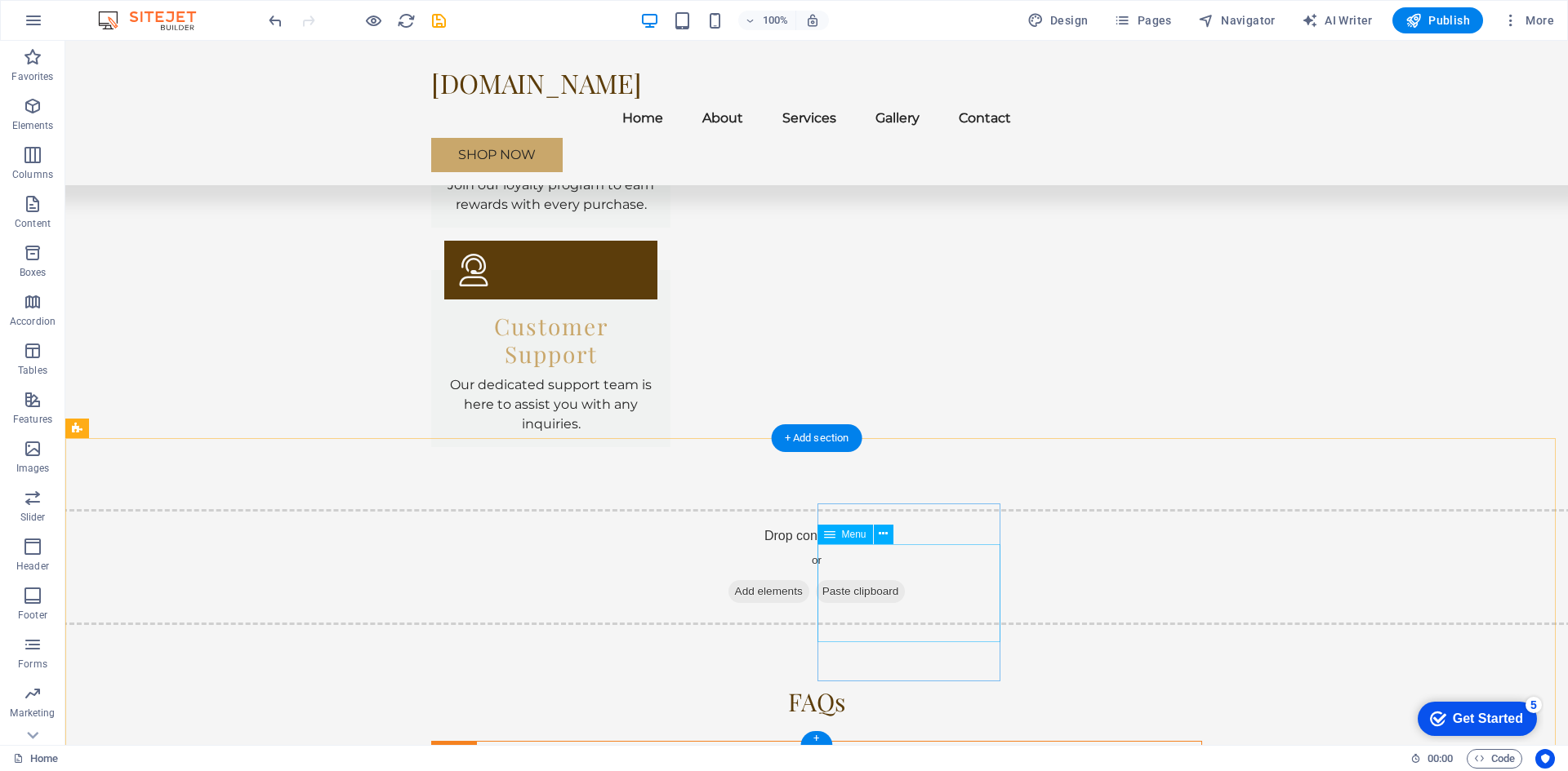
scroll to position [2571, 0]
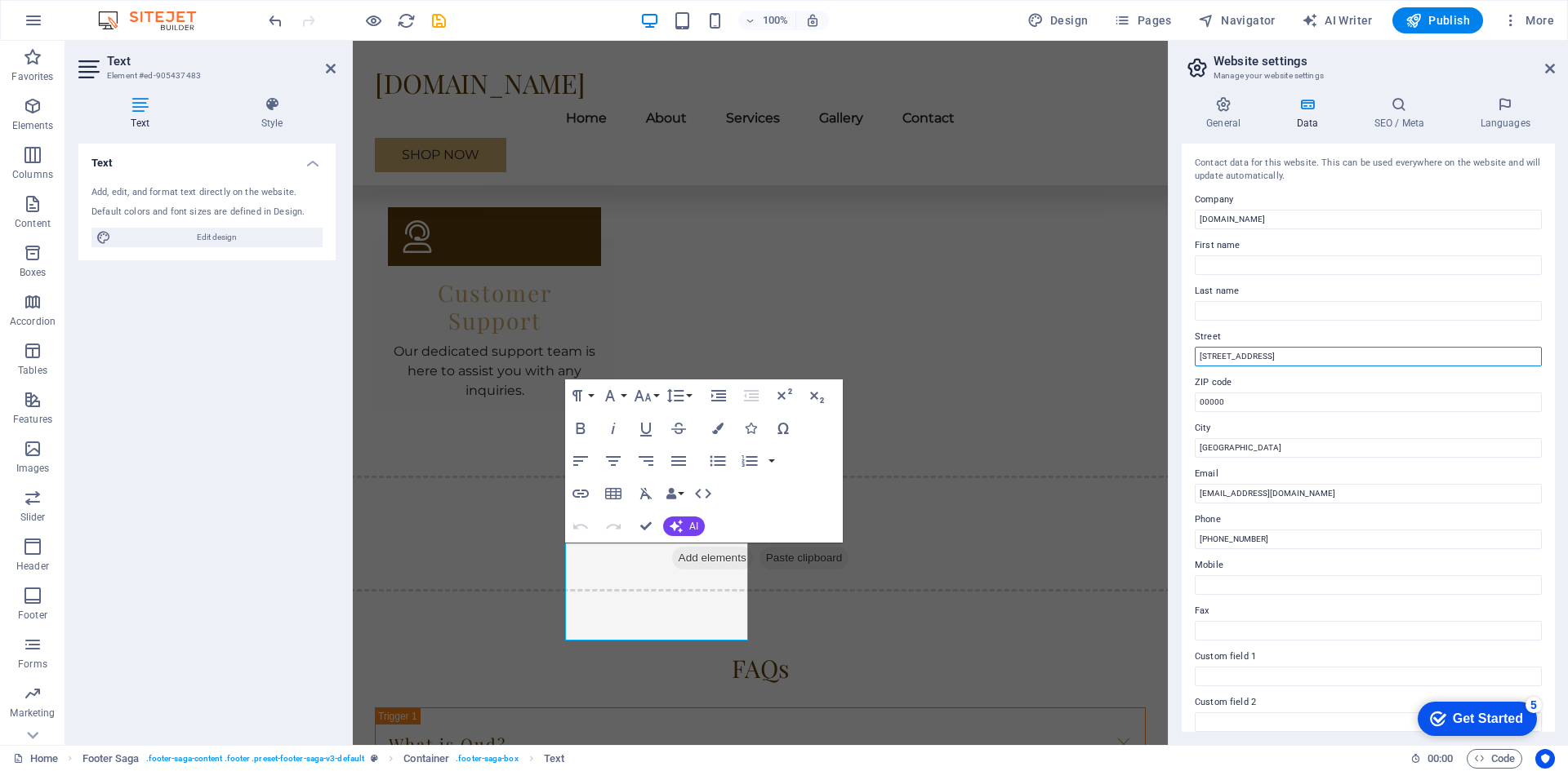
drag, startPoint x: 1264, startPoint y: 355, endPoint x: 1192, endPoint y: 352, distance: 72.1
click at [1192, 352] on div "Contact data for this website. This can be used everywhere on the website and w…" at bounding box center [1369, 438] width 374 height 588
type input "[PERSON_NAME][GEOGRAPHIC_DATA]"
click at [1234, 402] on input "00000" at bounding box center [1369, 403] width 347 height 20
type input "0"
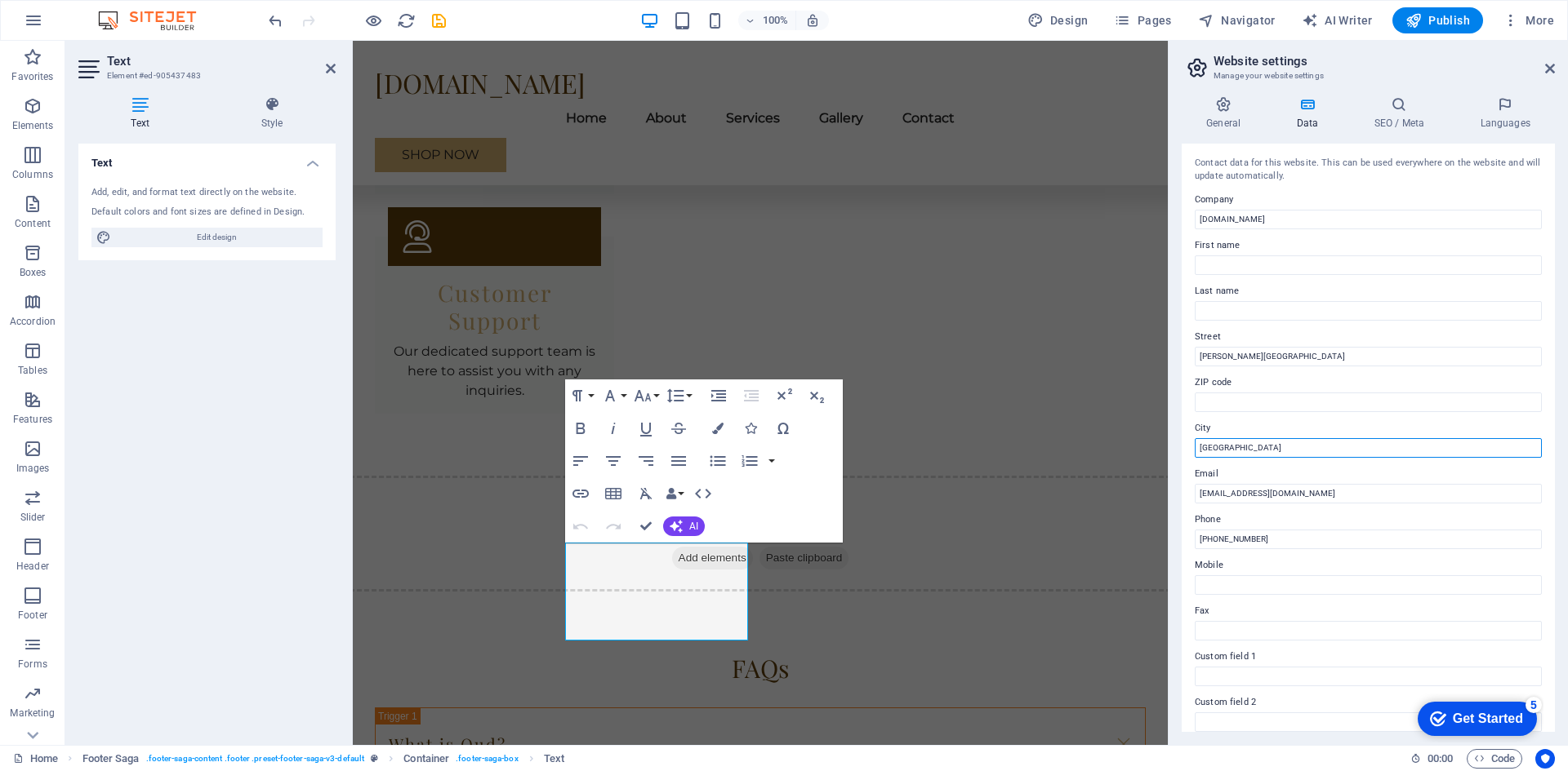
drag, startPoint x: 1224, startPoint y: 448, endPoint x: 1182, endPoint y: 448, distance: 42.0
click at [1182, 448] on div "Contact data for this website. This can be used everywhere on the website and w…" at bounding box center [1369, 438] width 374 height 588
type input "[GEOGRAPHIC_DATA]"
click at [1265, 542] on input "[PHONE_NUMBER]" at bounding box center [1369, 540] width 347 height 20
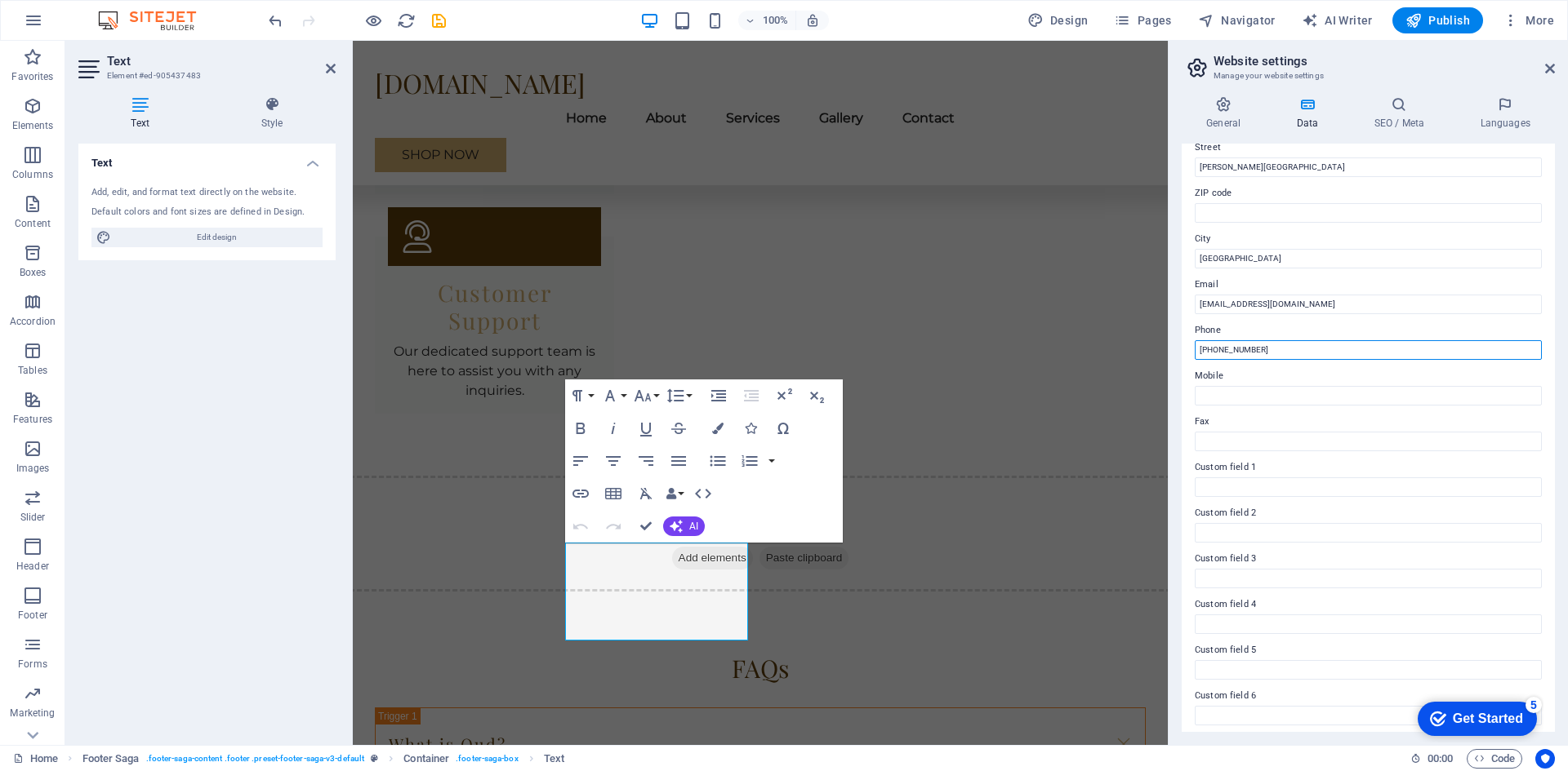
scroll to position [196, 0]
type input "[PHONE_NUMBER]"
click at [1466, 722] on div "Get Started" at bounding box center [1488, 719] width 70 height 15
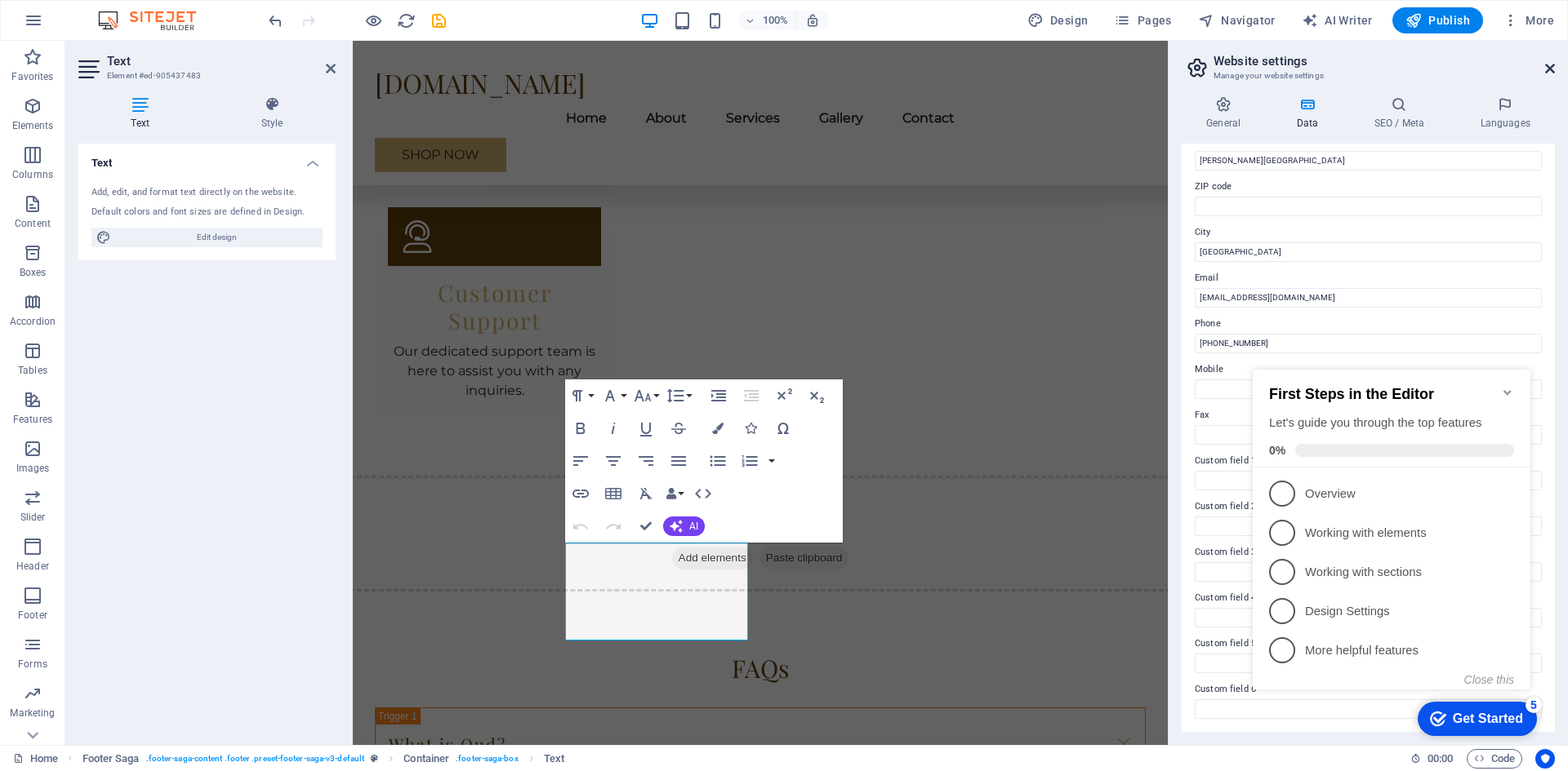
click at [1550, 68] on icon at bounding box center [1550, 68] width 10 height 13
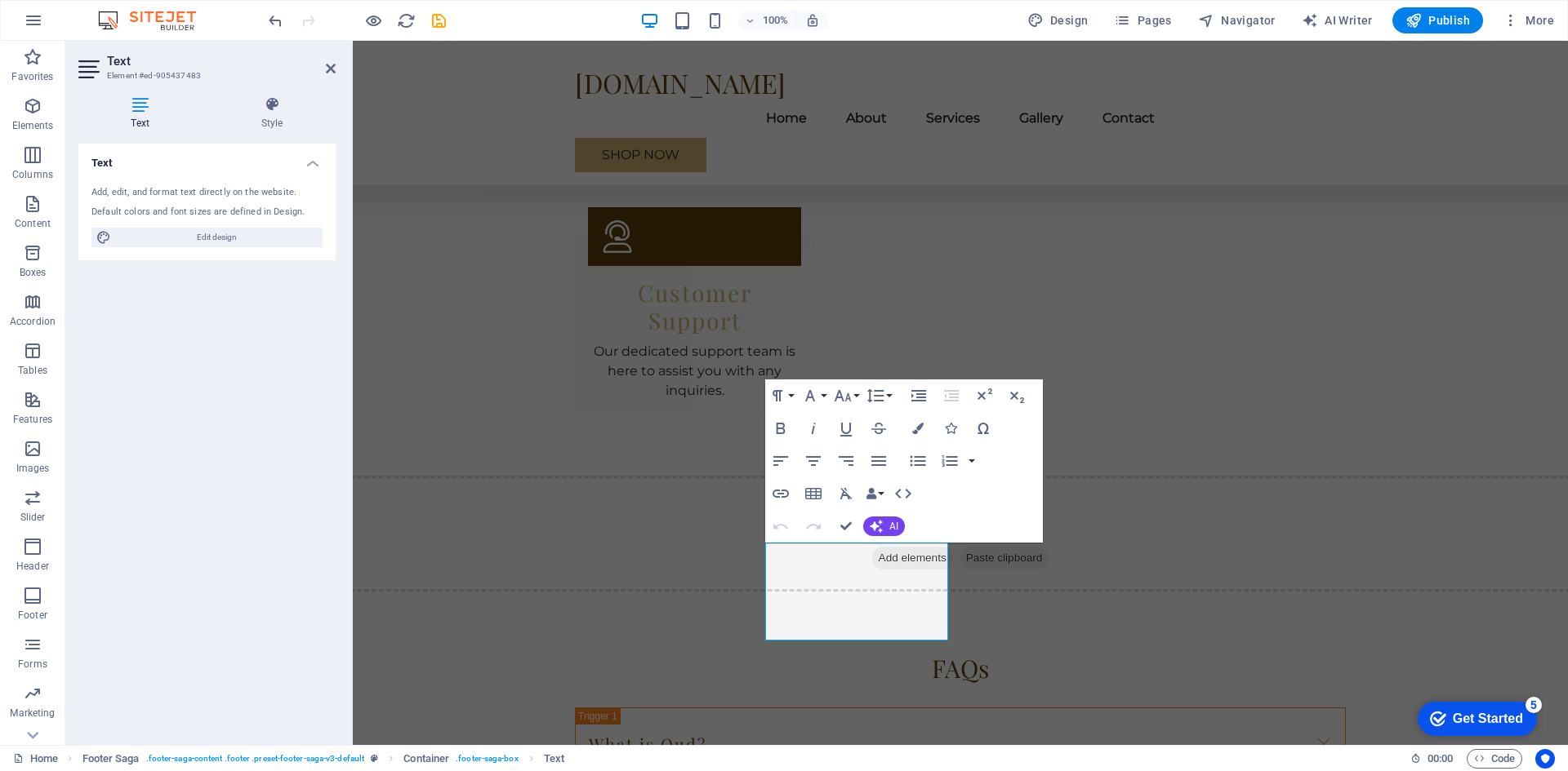
click at [1465, 722] on div "Get Started" at bounding box center [1488, 719] width 70 height 15
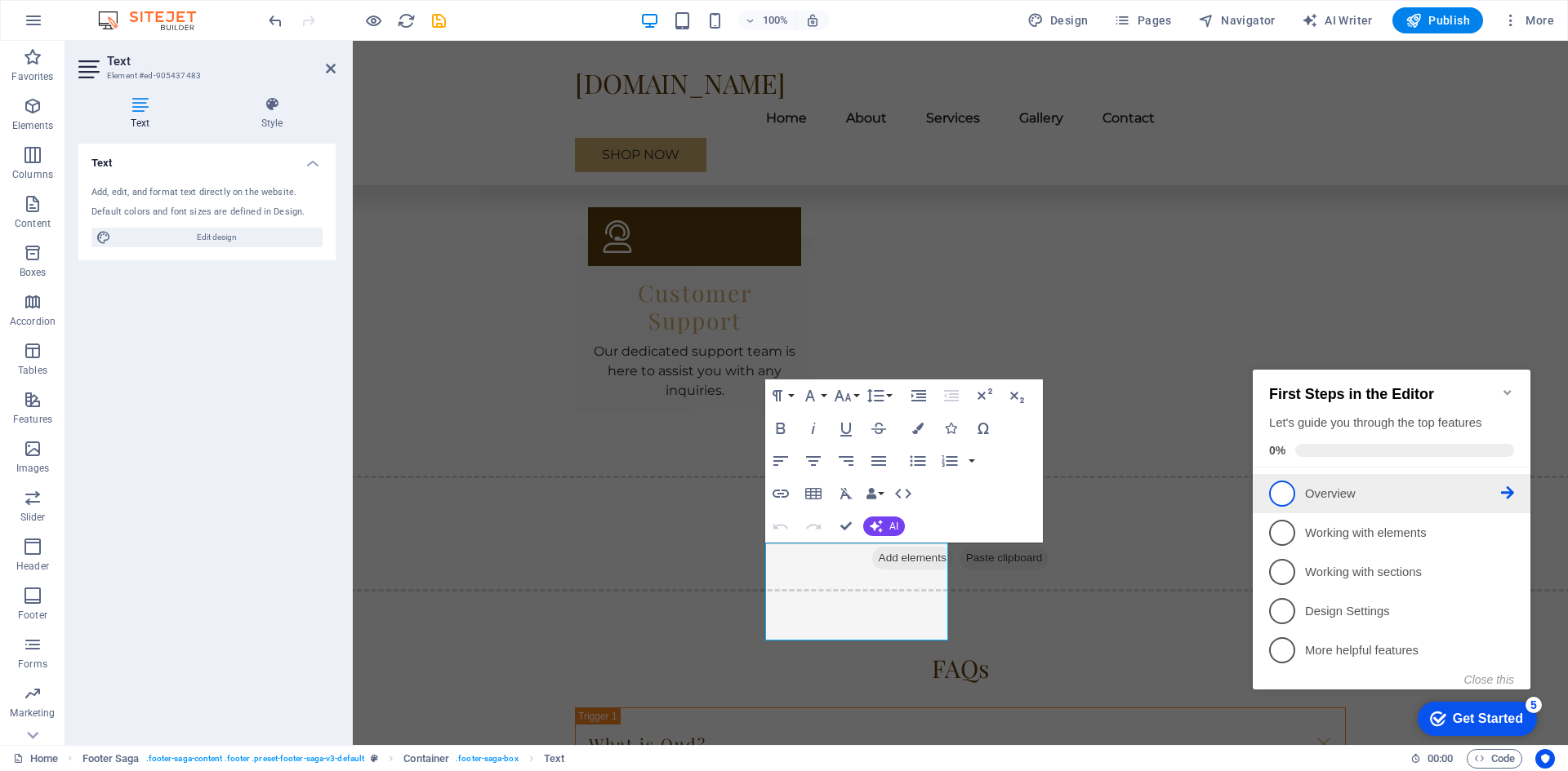
click at [1284, 495] on span "1" at bounding box center [1282, 493] width 26 height 26
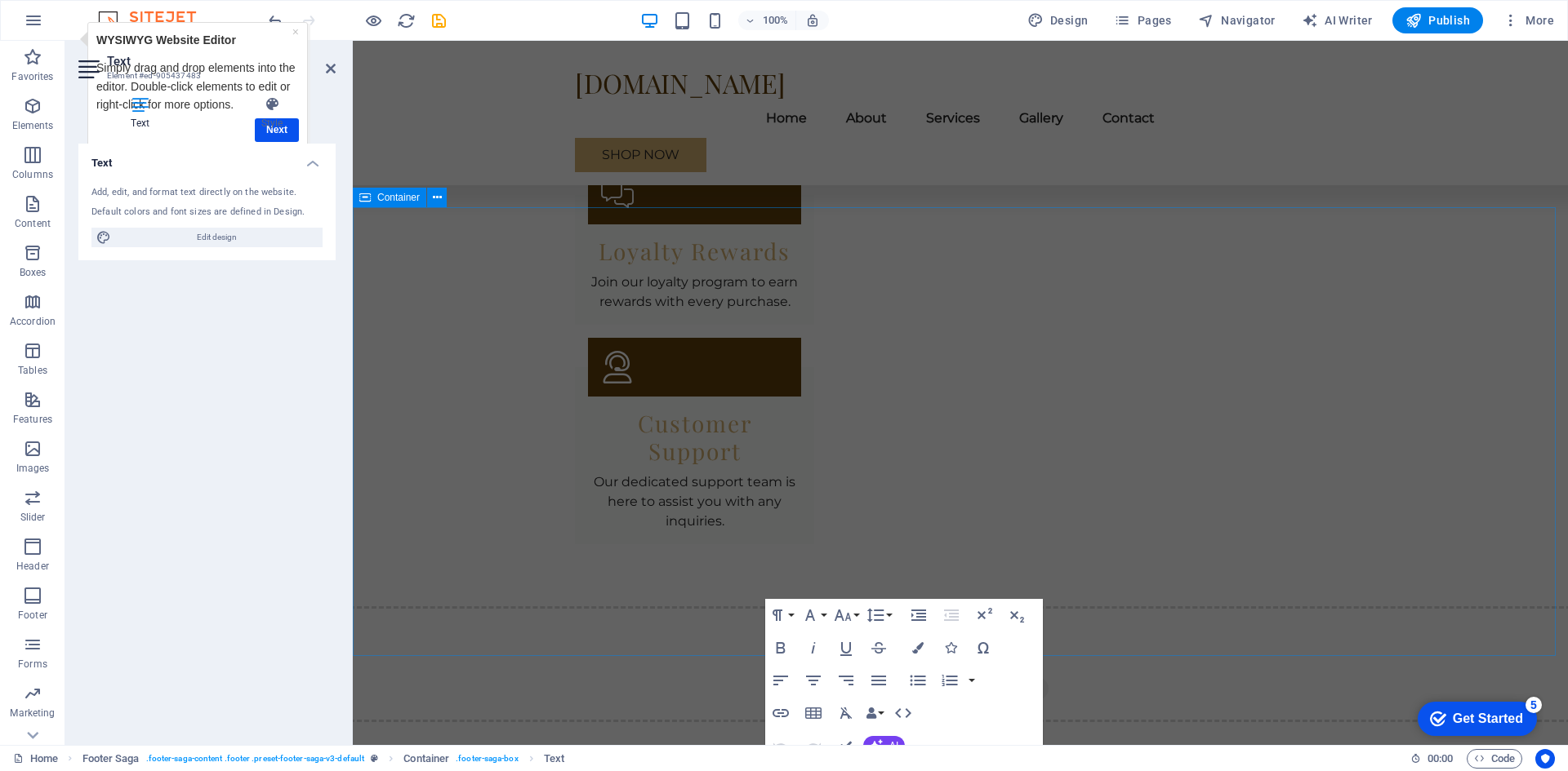
scroll to position [2571, 0]
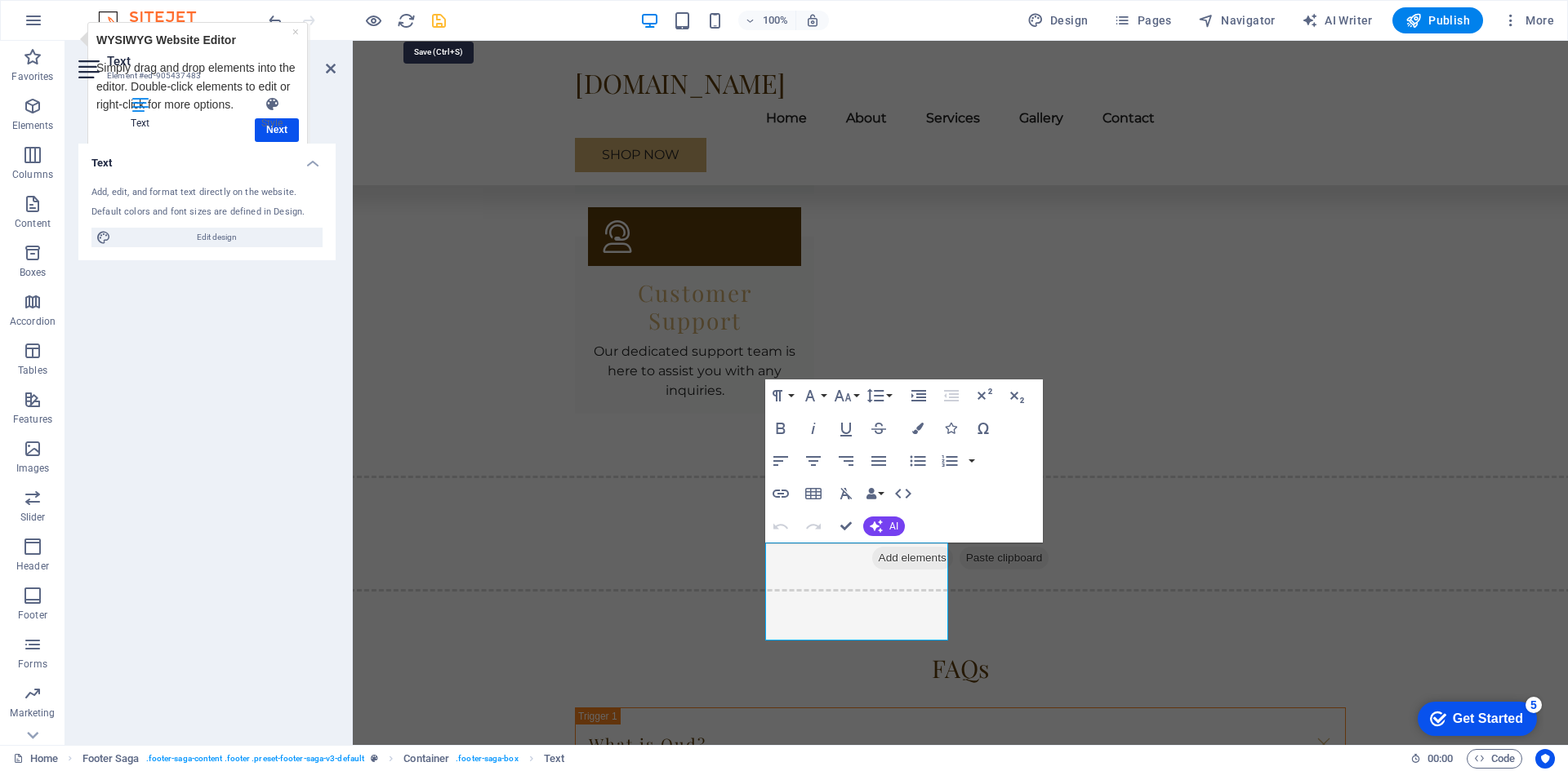
click at [440, 21] on icon "save" at bounding box center [439, 21] width 19 height 19
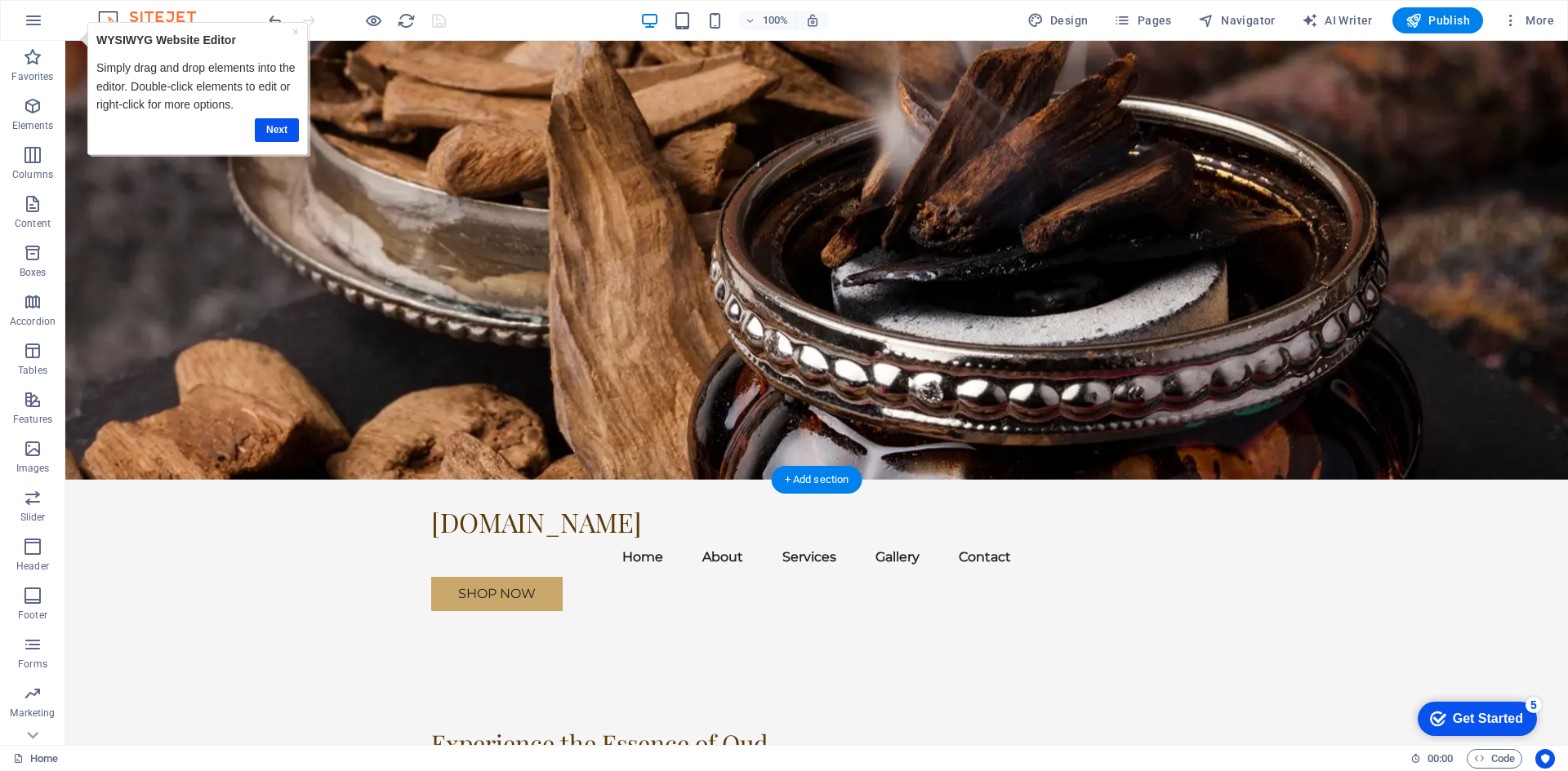
scroll to position [0, 0]
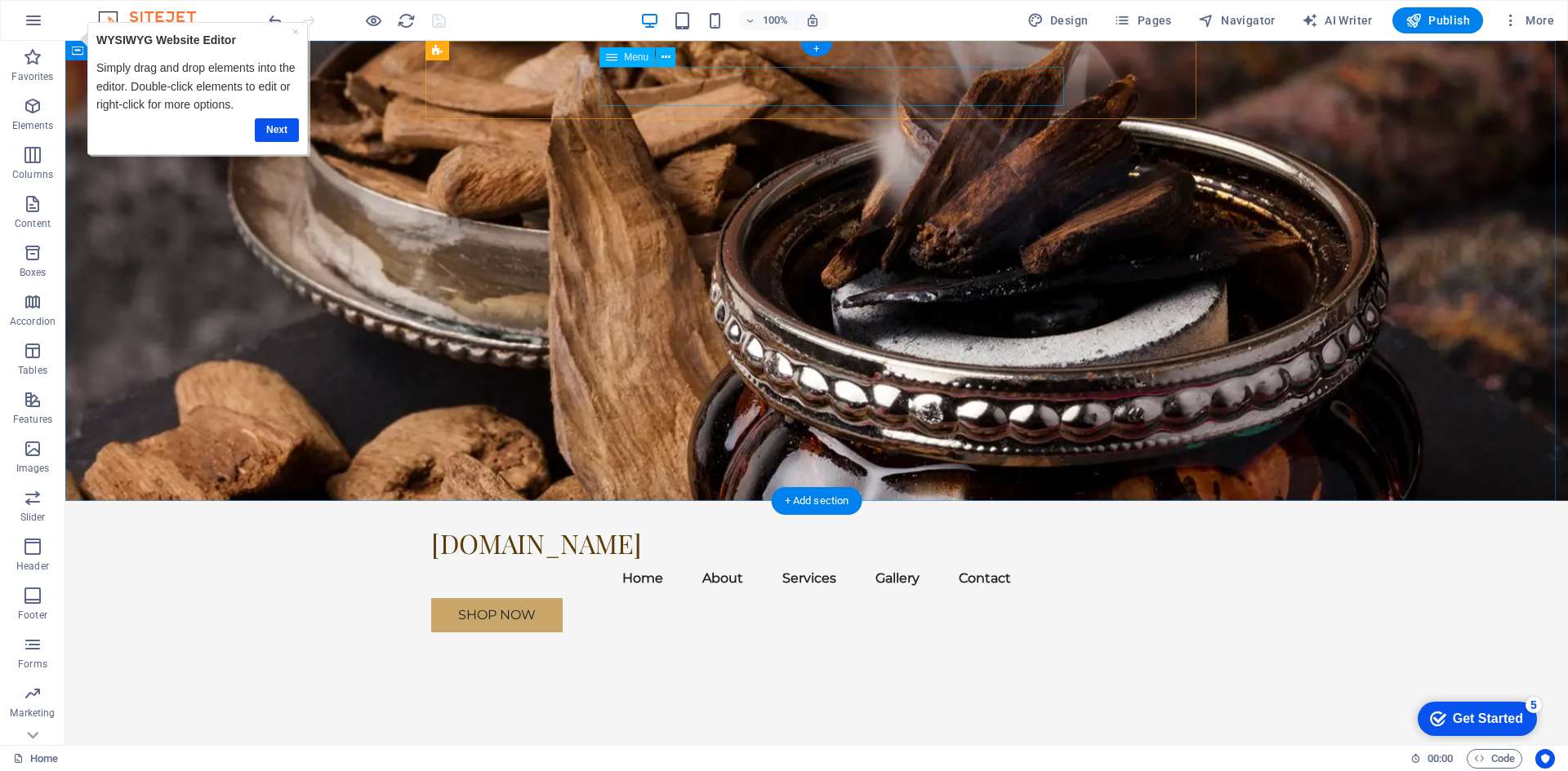
click at [907, 559] on nav "Home About Services Gallery Contact" at bounding box center [817, 578] width 771 height 39
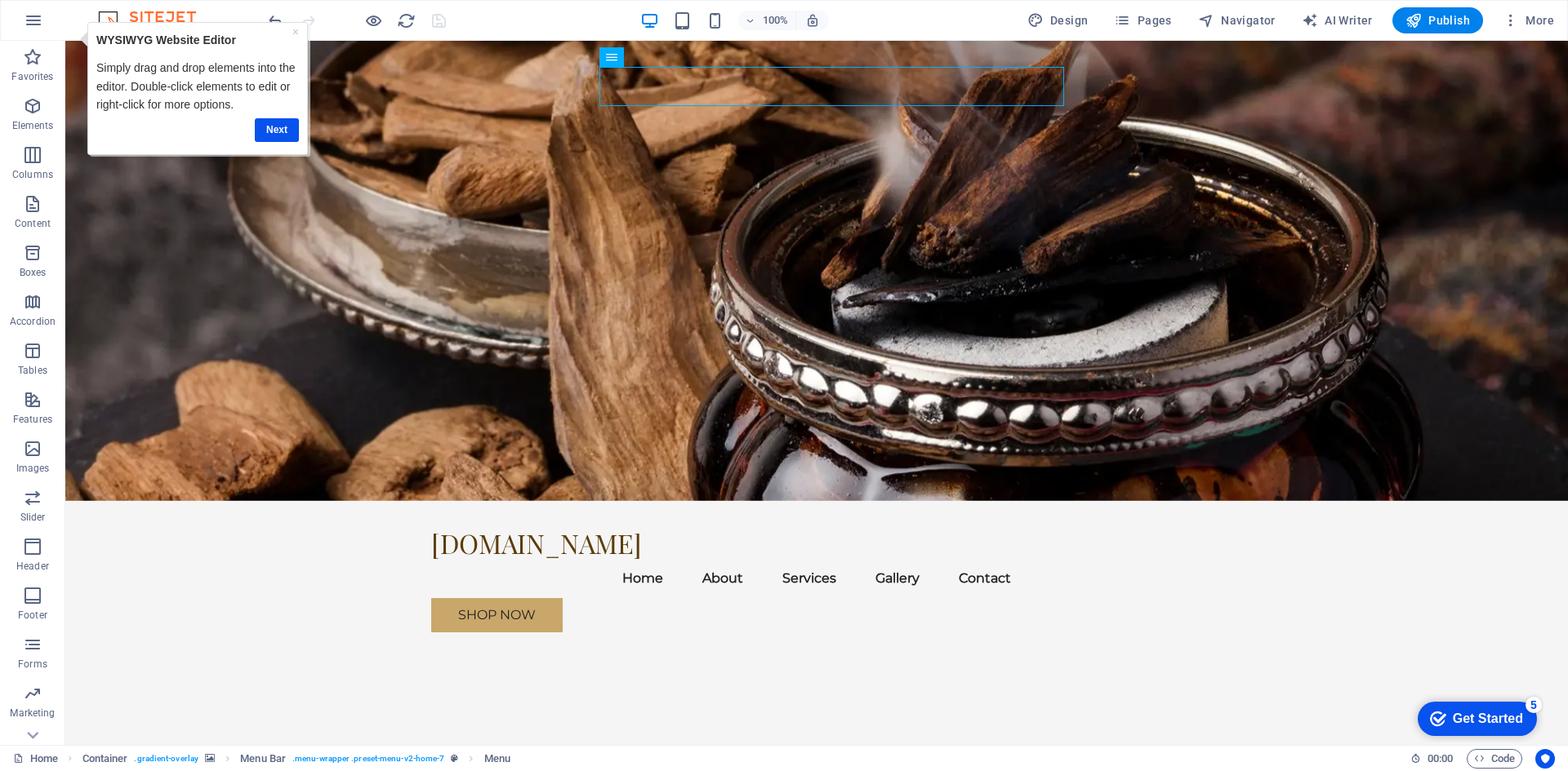
click at [571, 15] on div "100% Design Pages Navigator AI Writer Publish More" at bounding box center [912, 20] width 1295 height 26
click at [1442, 20] on span "Publish" at bounding box center [1437, 21] width 64 height 17
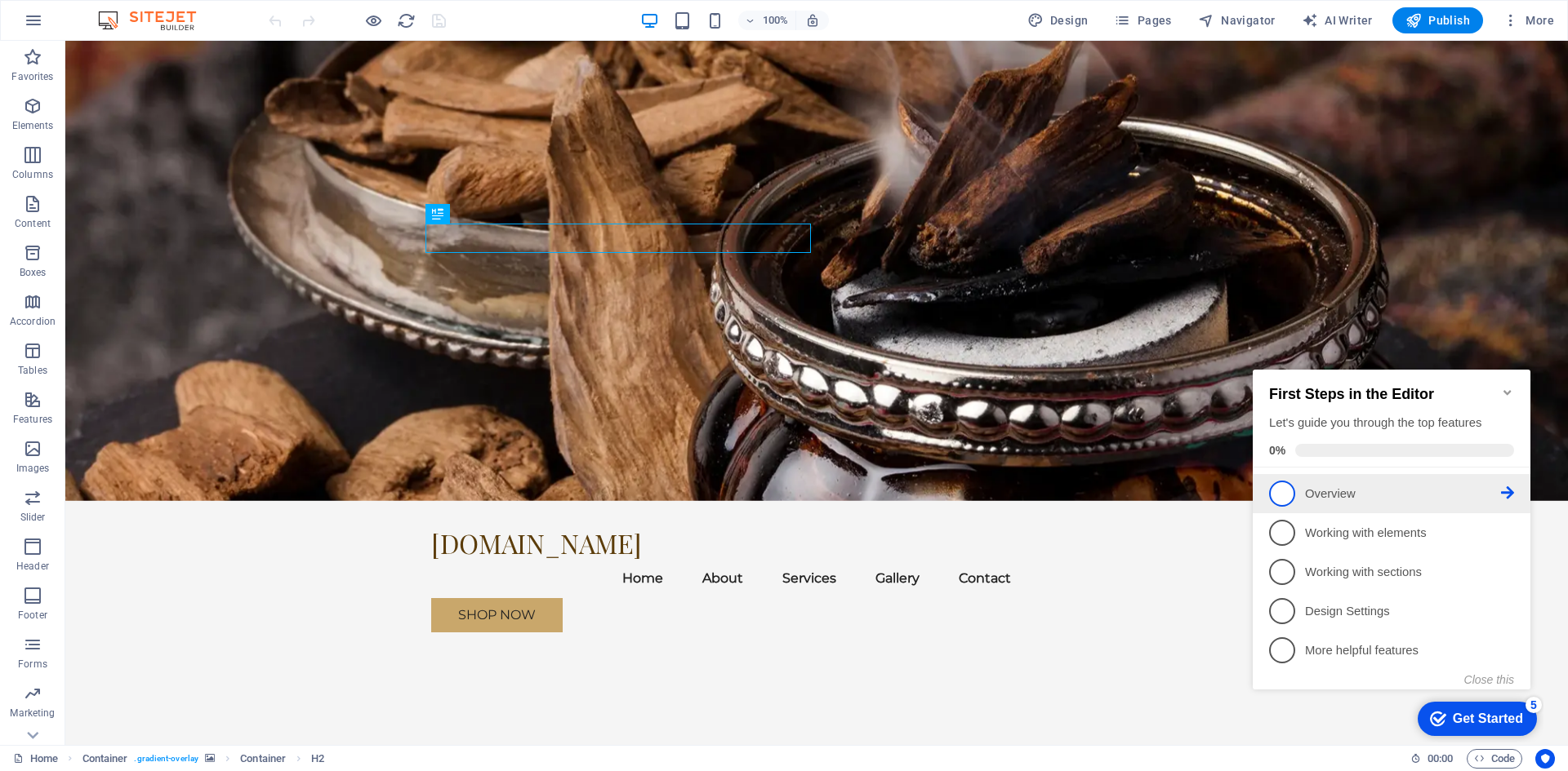
click at [1283, 493] on span "1" at bounding box center [1282, 493] width 26 height 26
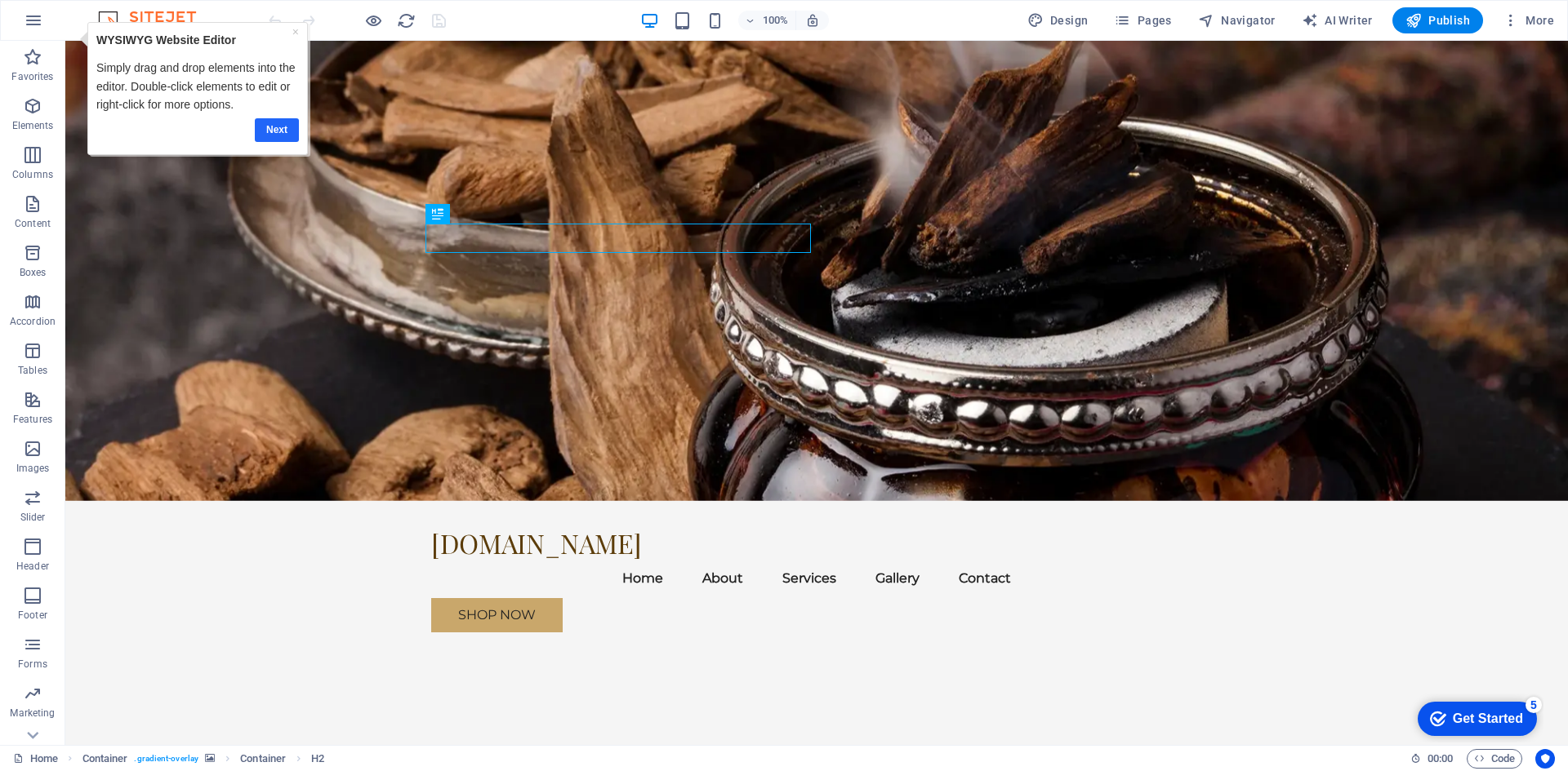
click at [269, 138] on link "Next" at bounding box center [277, 130] width 44 height 23
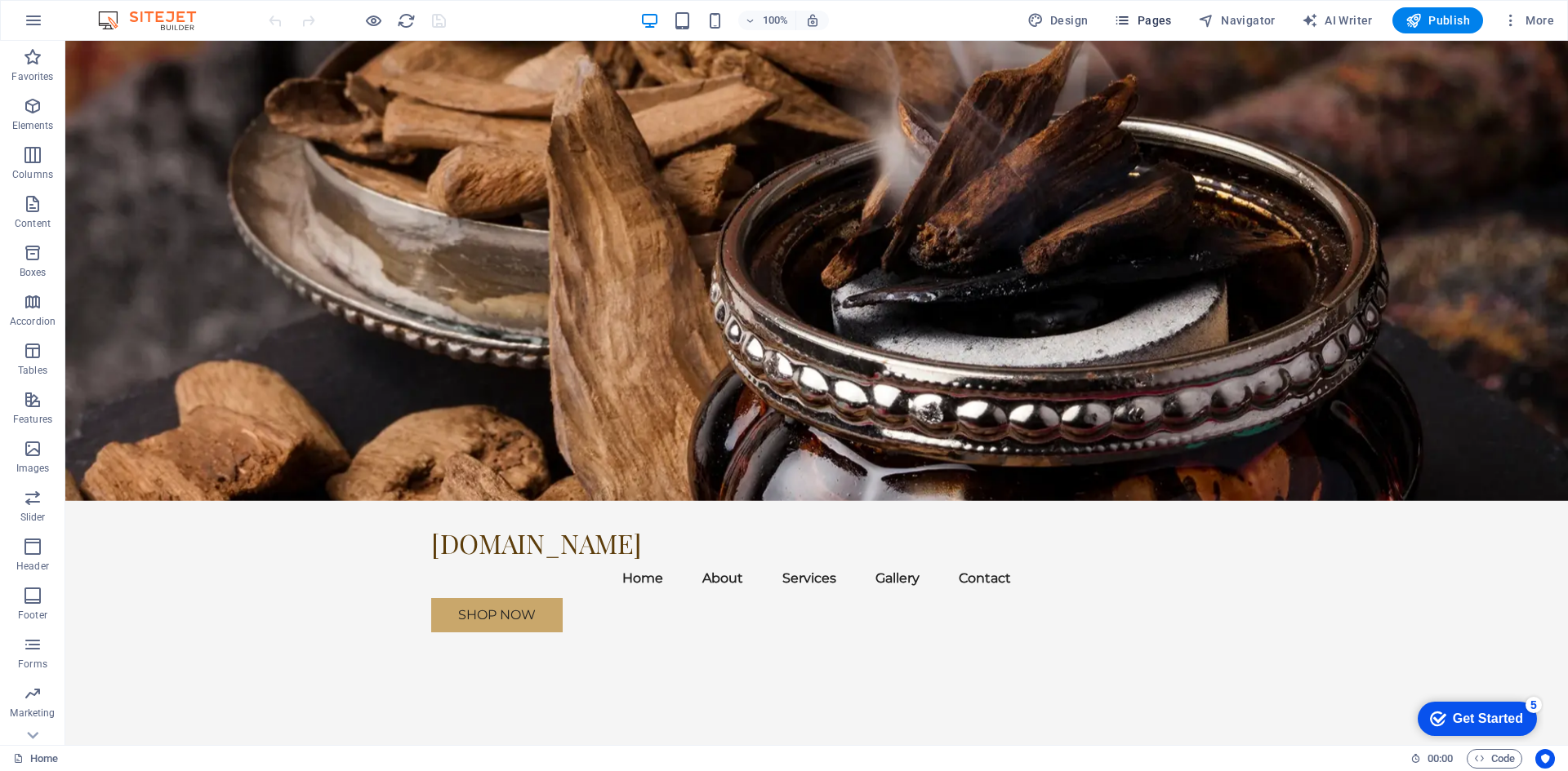
click at [1147, 18] on span "Pages" at bounding box center [1143, 21] width 58 height 17
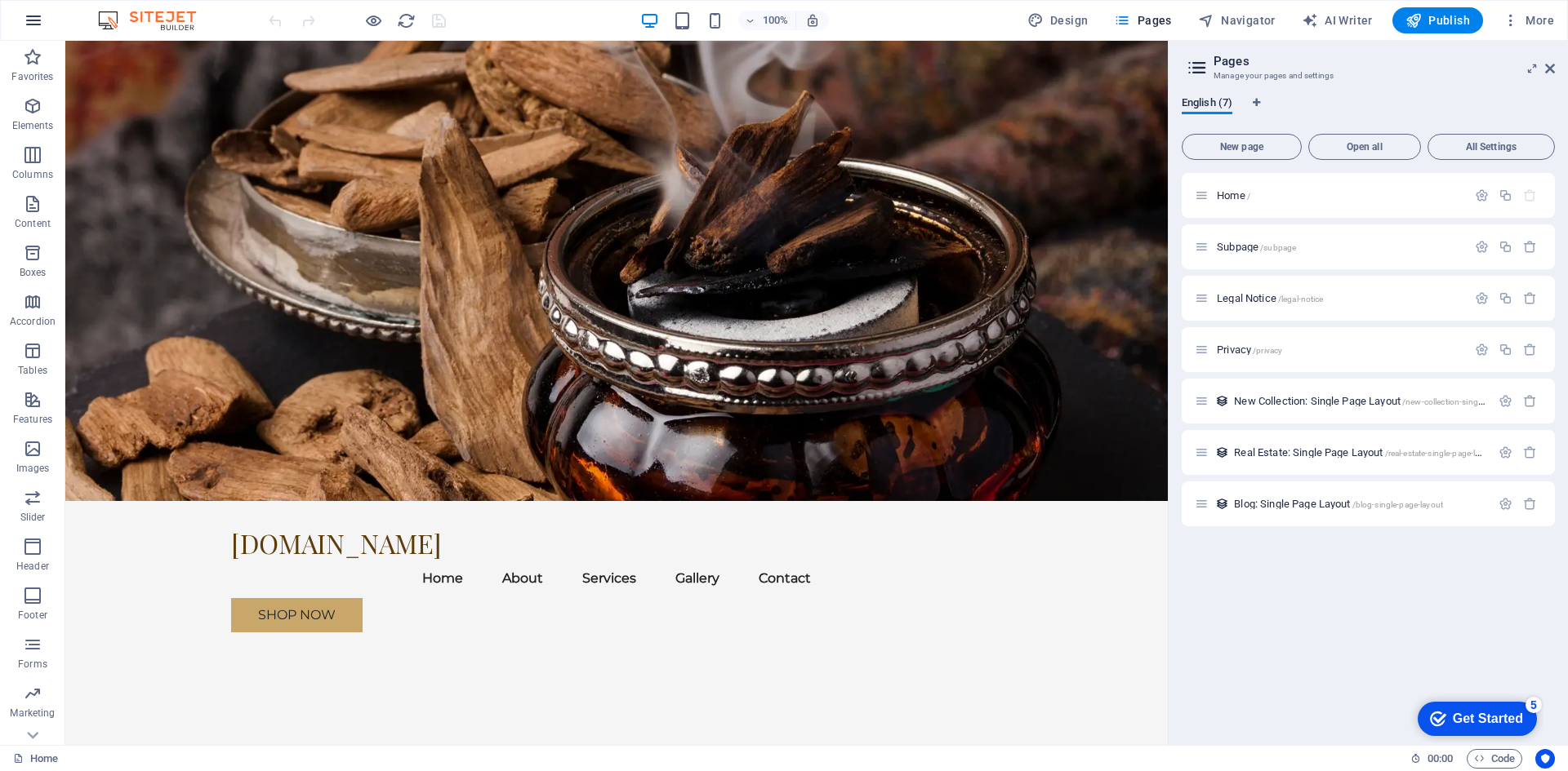
click at [38, 10] on button "button" at bounding box center [33, 20] width 39 height 39
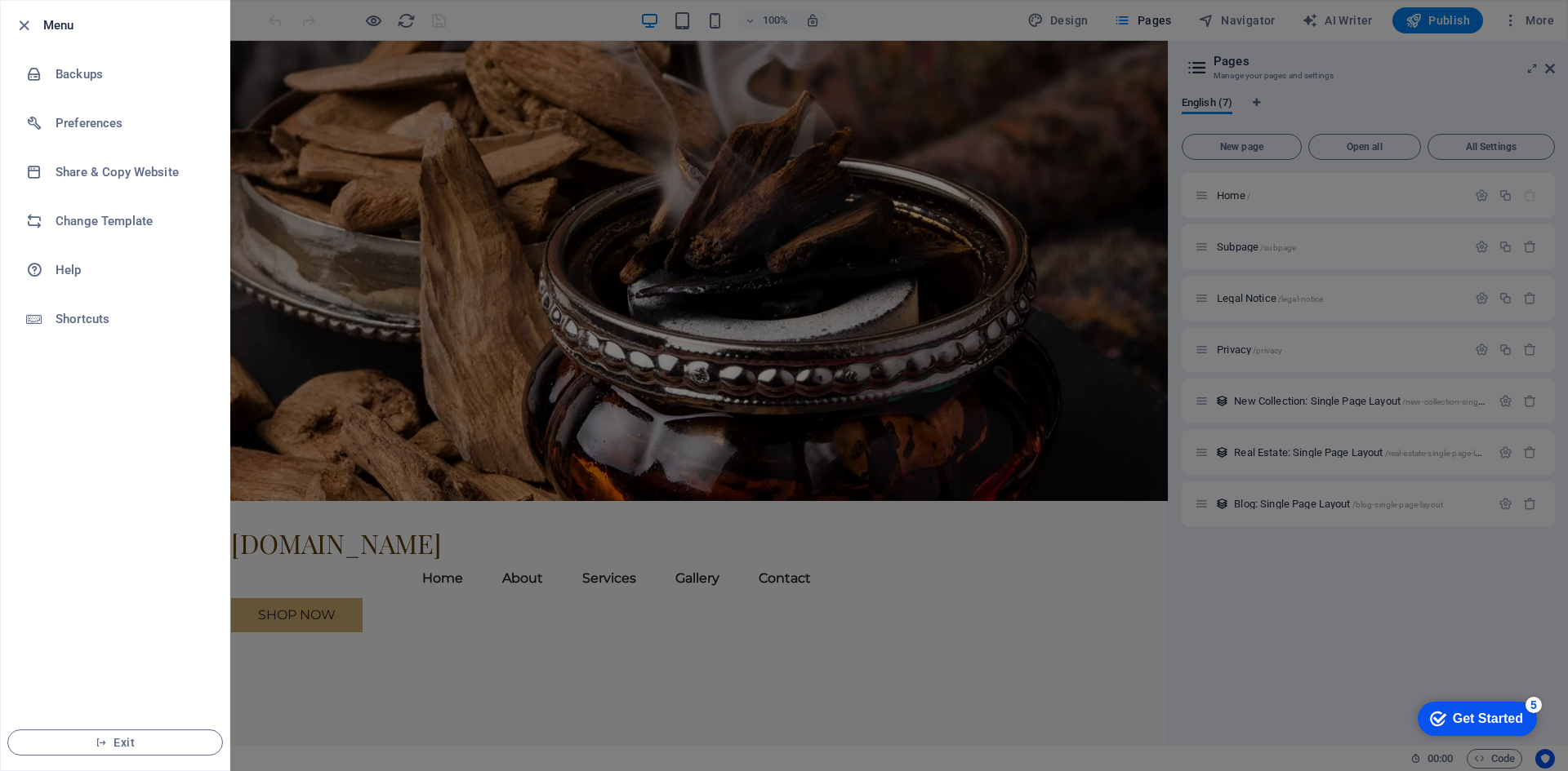
click at [64, 28] on h6 "Menu" at bounding box center [130, 26] width 173 height 20
click at [114, 172] on h6 "Share & Copy Website" at bounding box center [131, 173] width 151 height 20
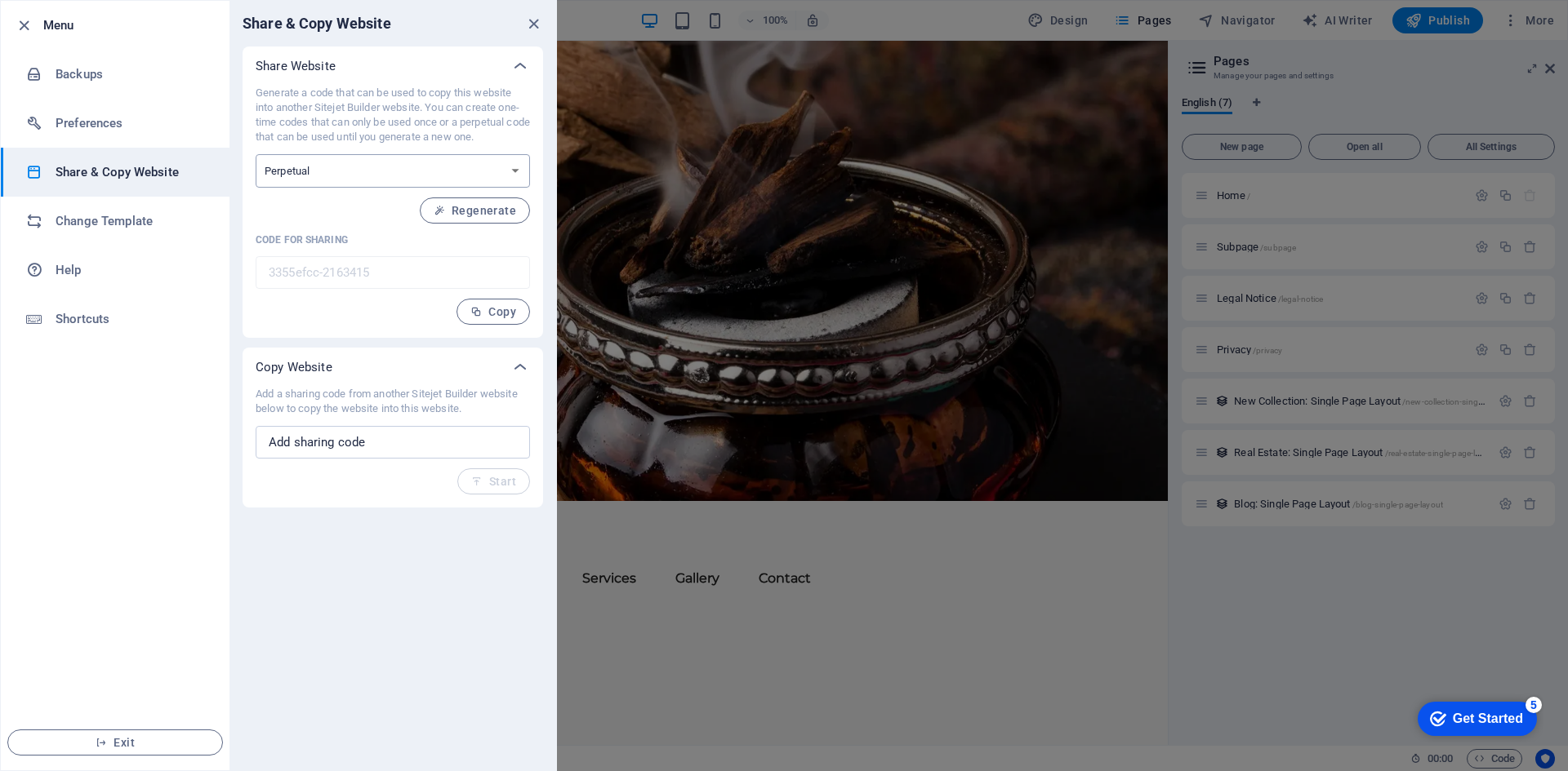
click at [344, 170] on select "One-time Perpetual" at bounding box center [393, 171] width 274 height 33
click at [344, 169] on select "One-time Perpetual" at bounding box center [393, 171] width 274 height 33
click at [532, 23] on icon "close" at bounding box center [534, 24] width 19 height 19
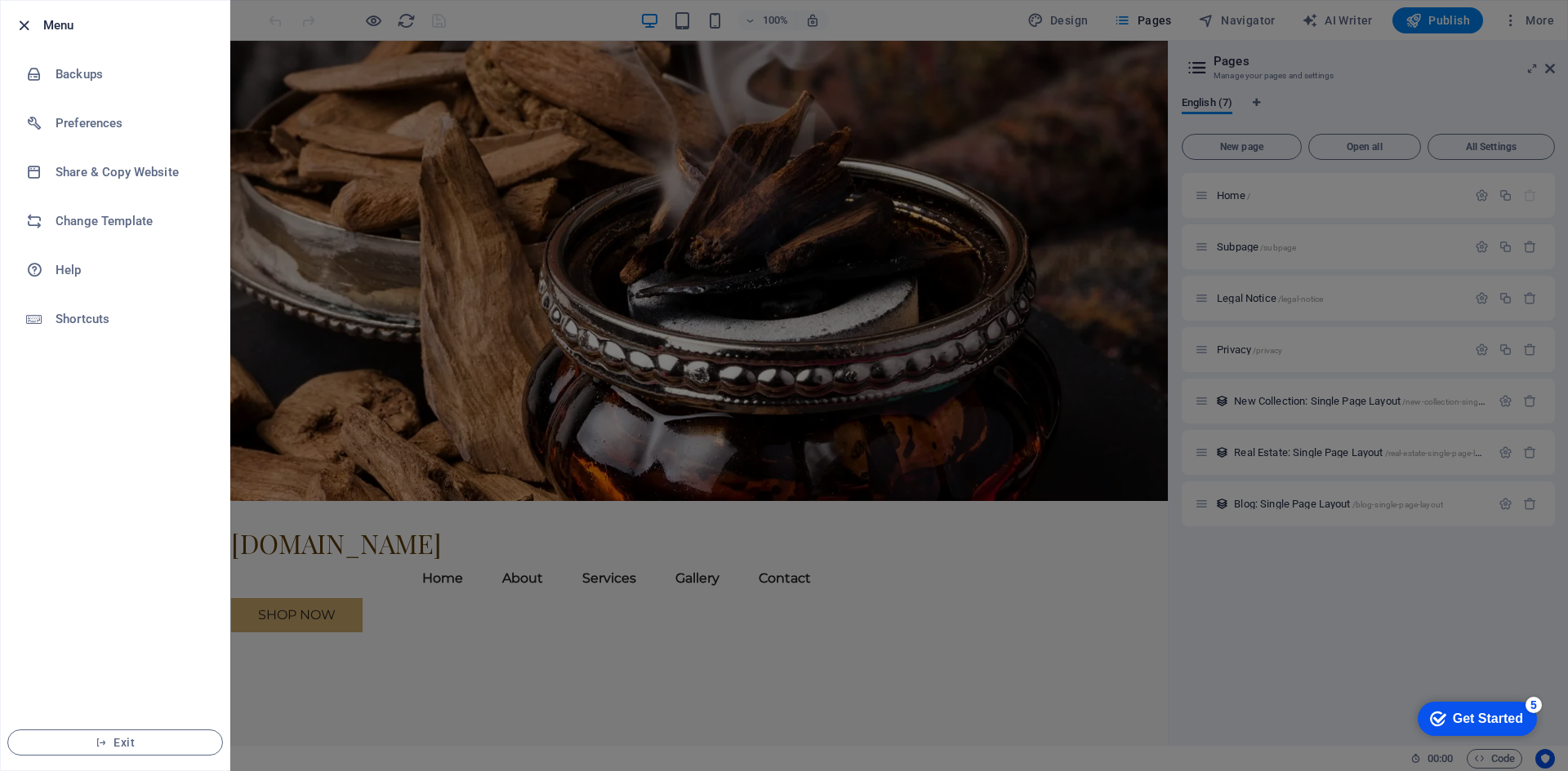
click at [23, 26] on icon "button" at bounding box center [24, 26] width 19 height 19
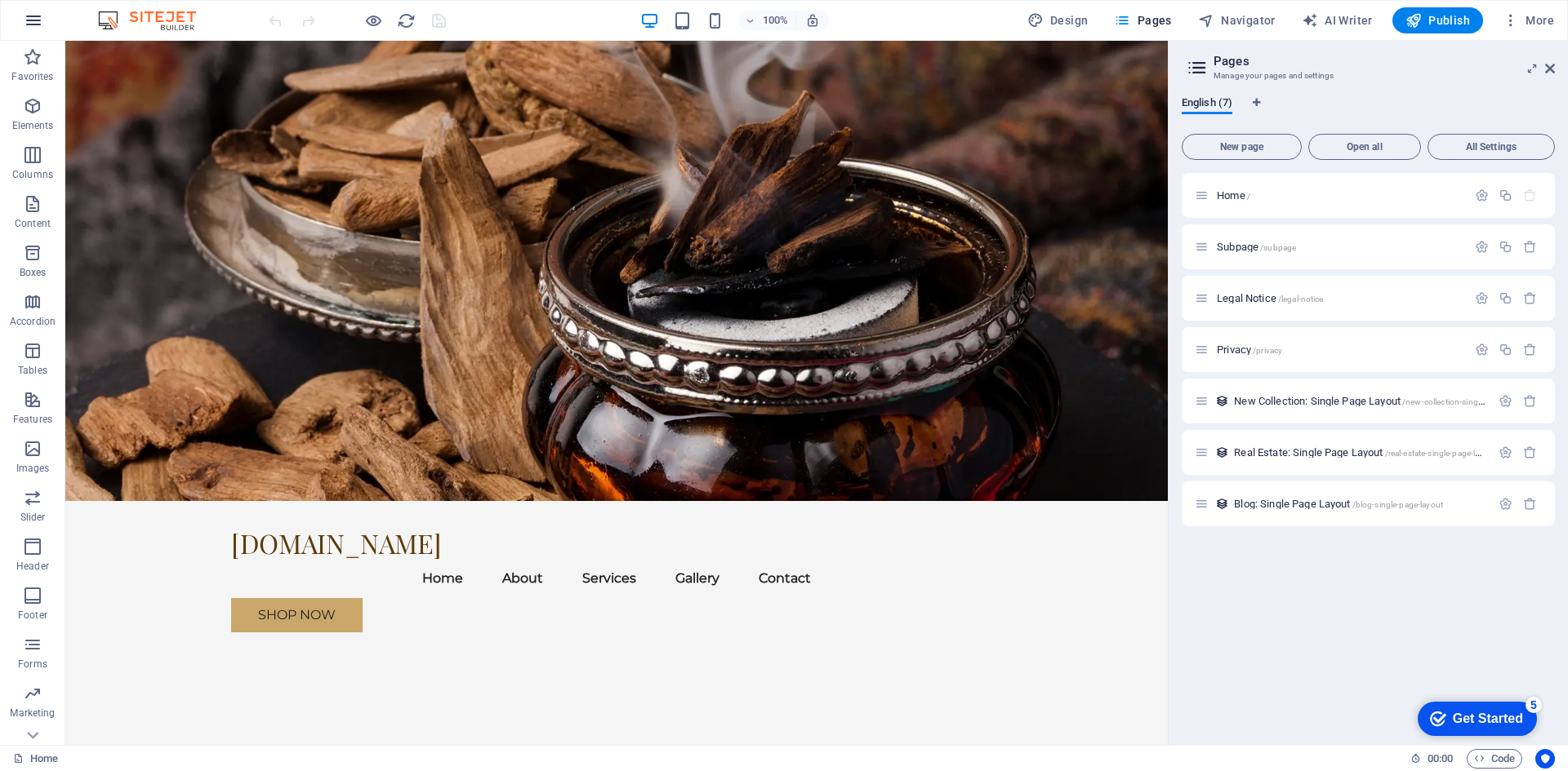
click at [33, 20] on icon "button" at bounding box center [33, 21] width 20 height 20
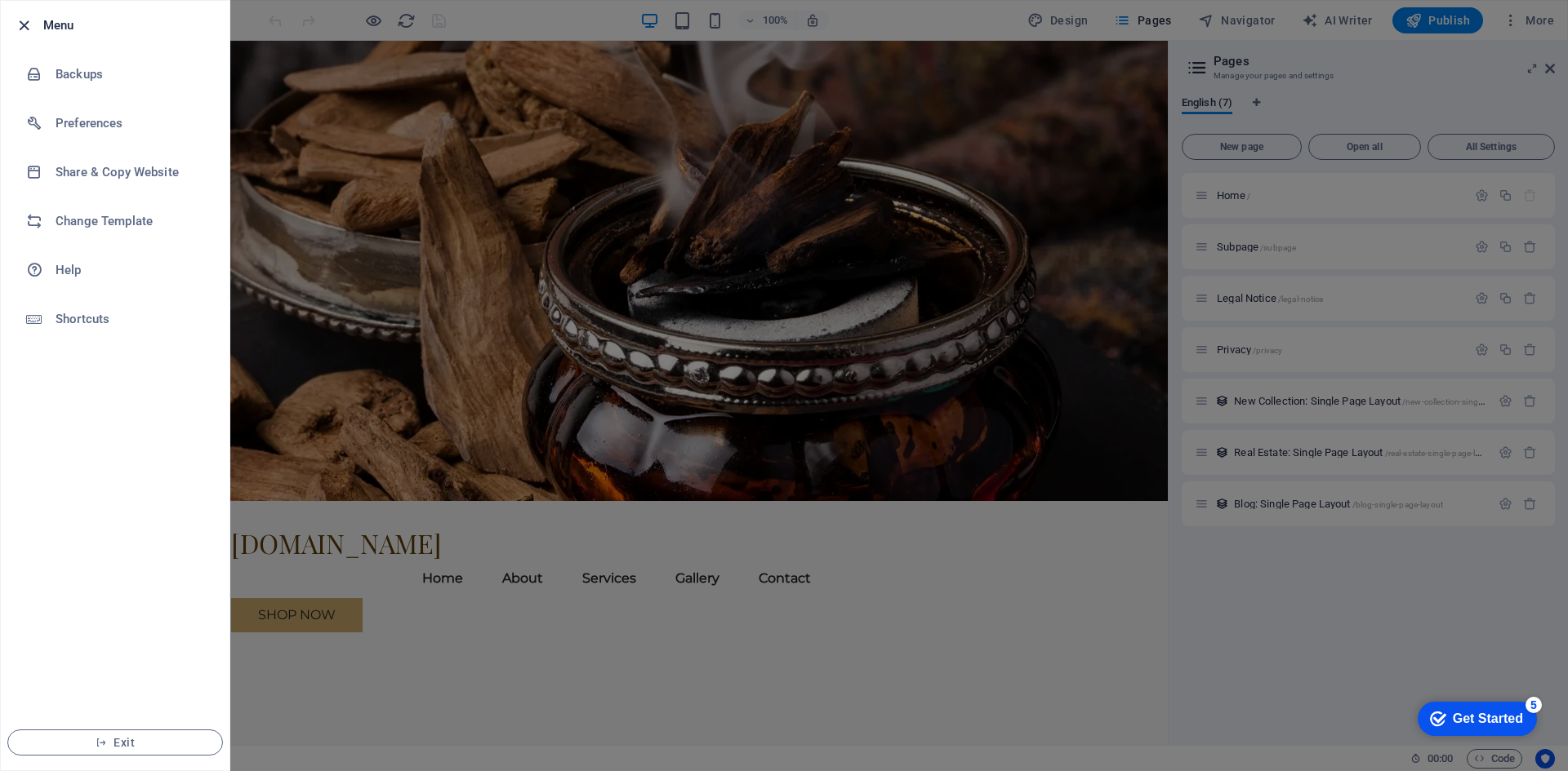
click at [31, 20] on icon "button" at bounding box center [24, 26] width 19 height 19
